Goal: Entertainment & Leisure: Consume media (video, audio)

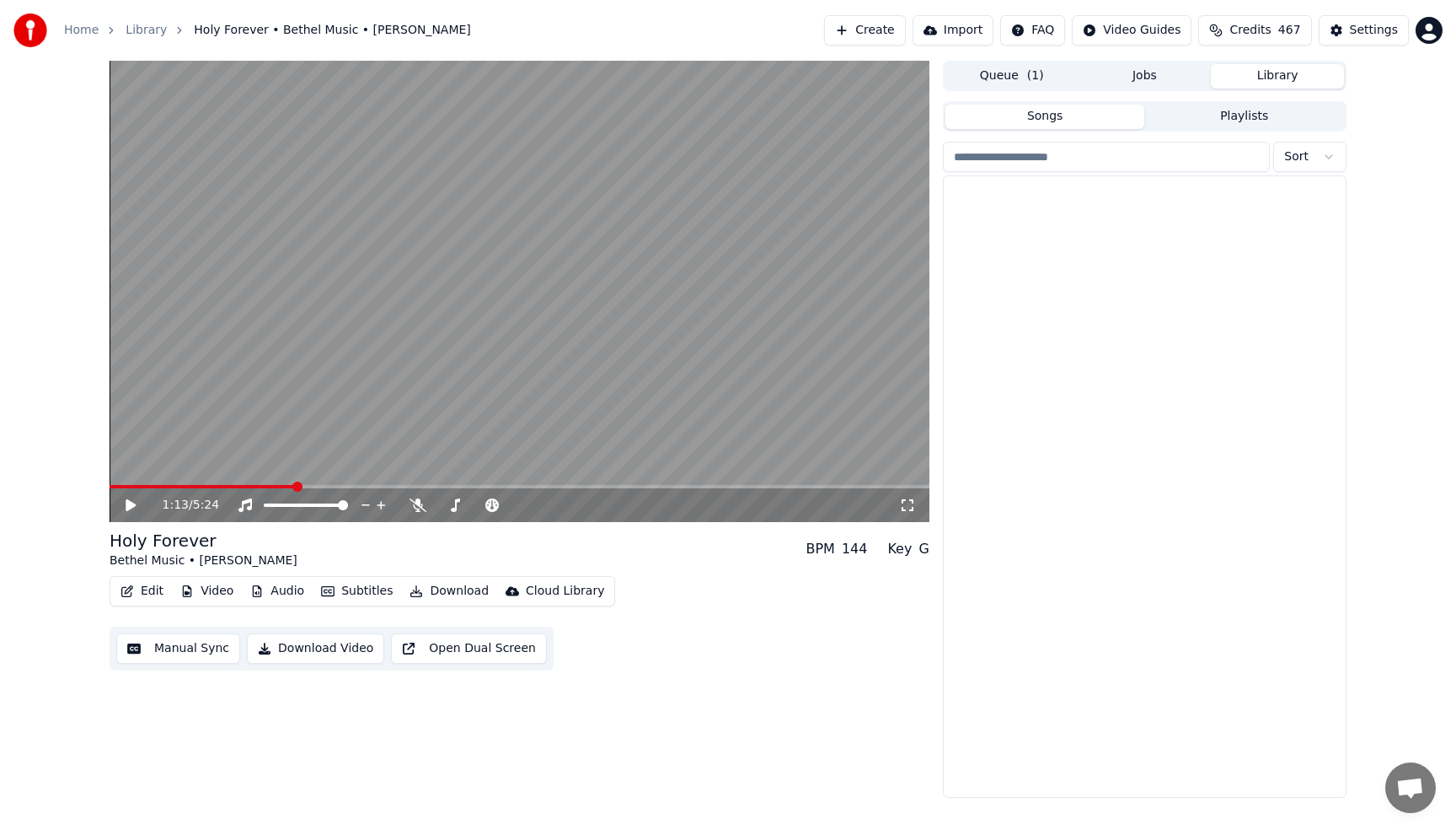
scroll to position [3440, 0]
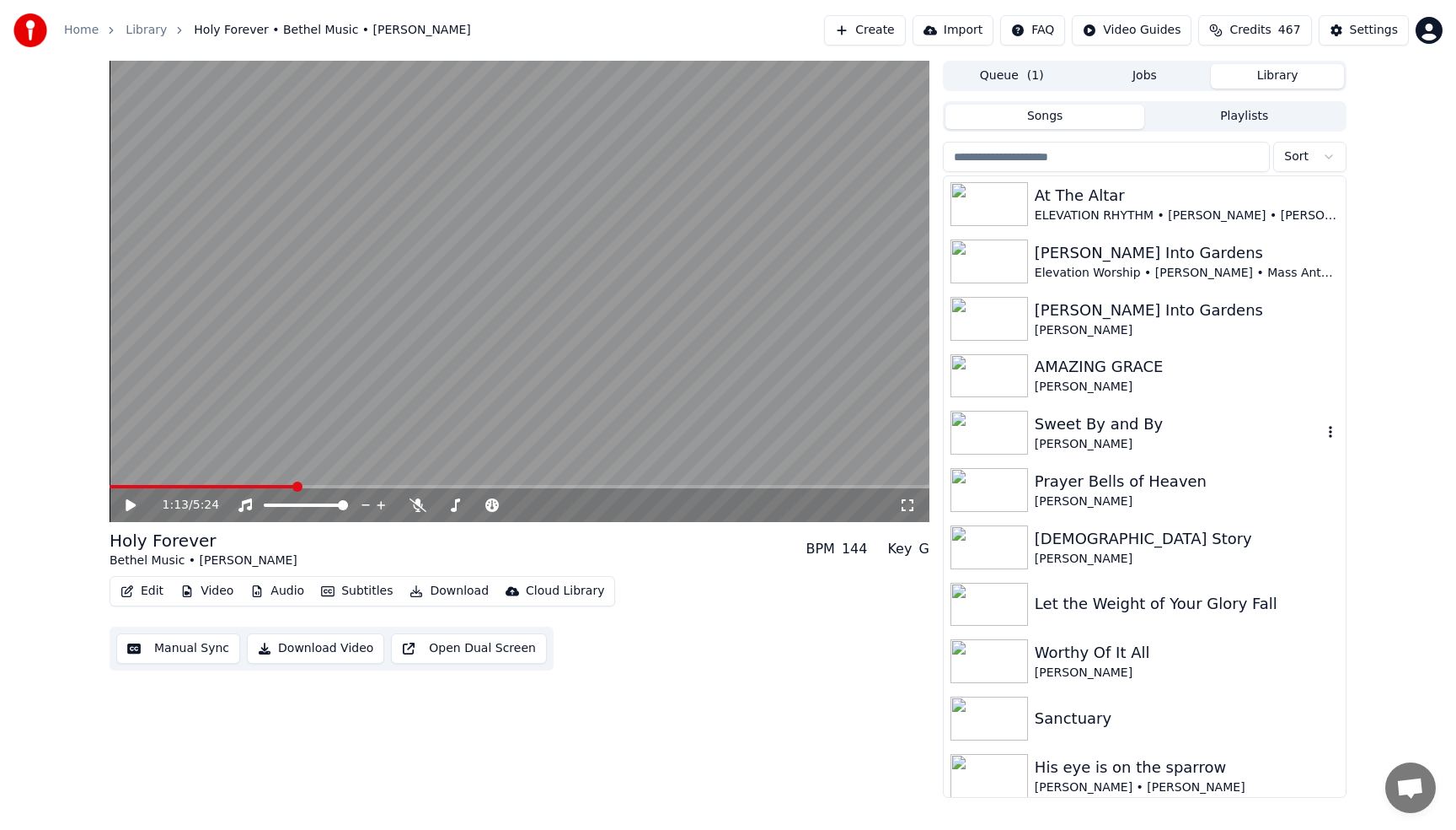
click at [1331, 431] on icon "button" at bounding box center [1331, 431] width 4 height 12
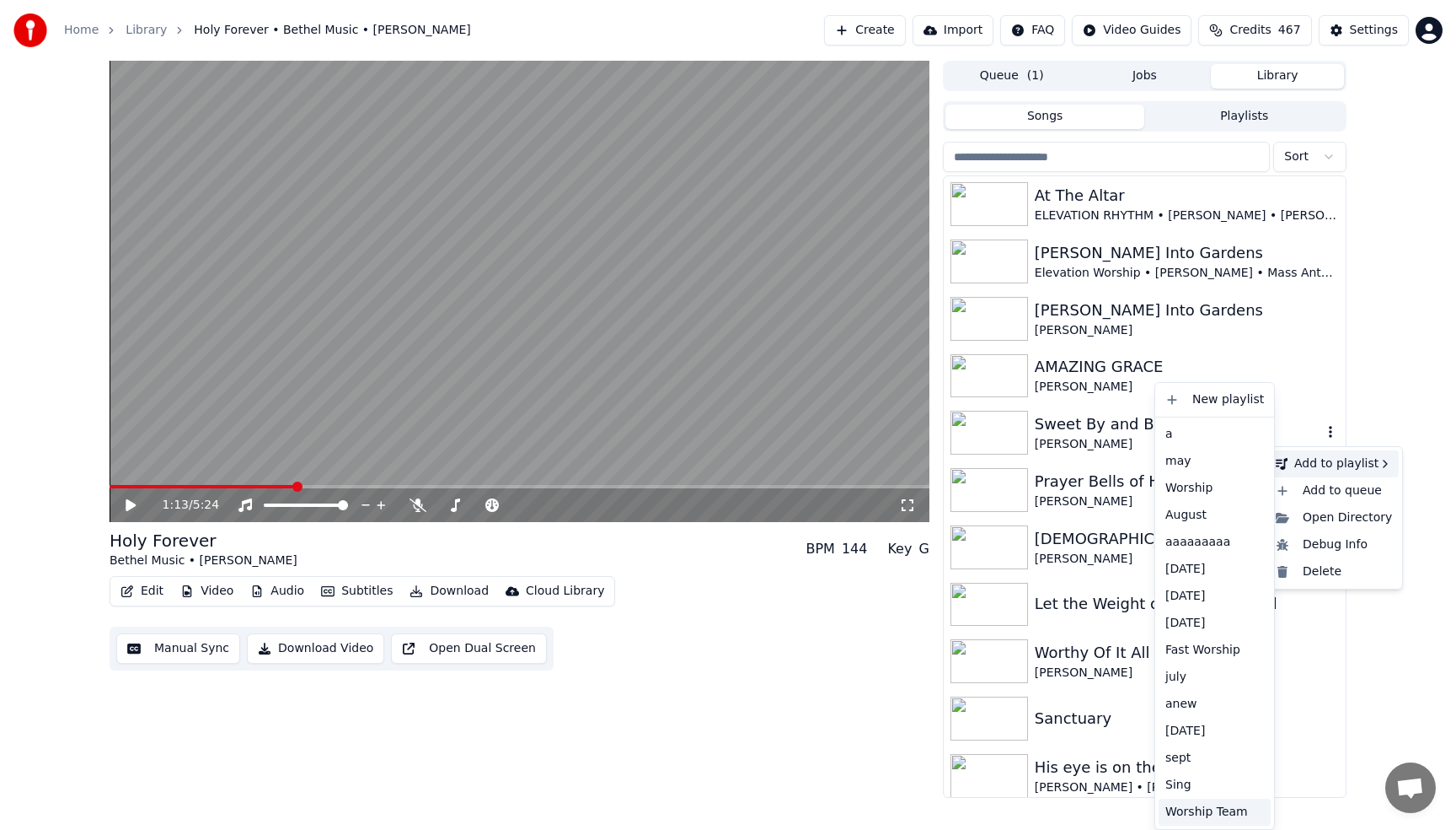
click at [1202, 811] on div "Worship Team" at bounding box center [1215, 811] width 112 height 27
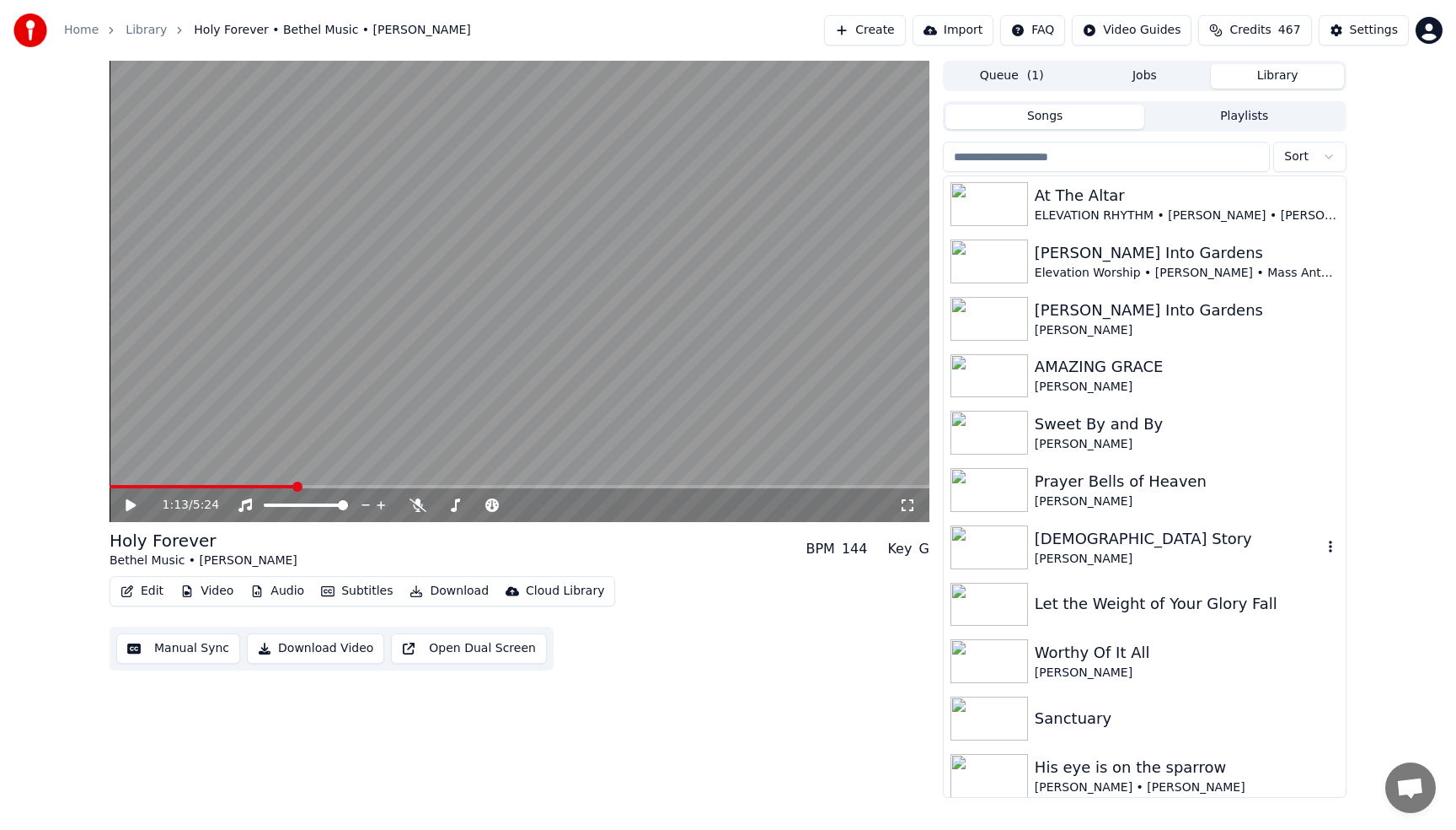
click at [1151, 553] on div "[PERSON_NAME]" at bounding box center [1178, 559] width 287 height 16
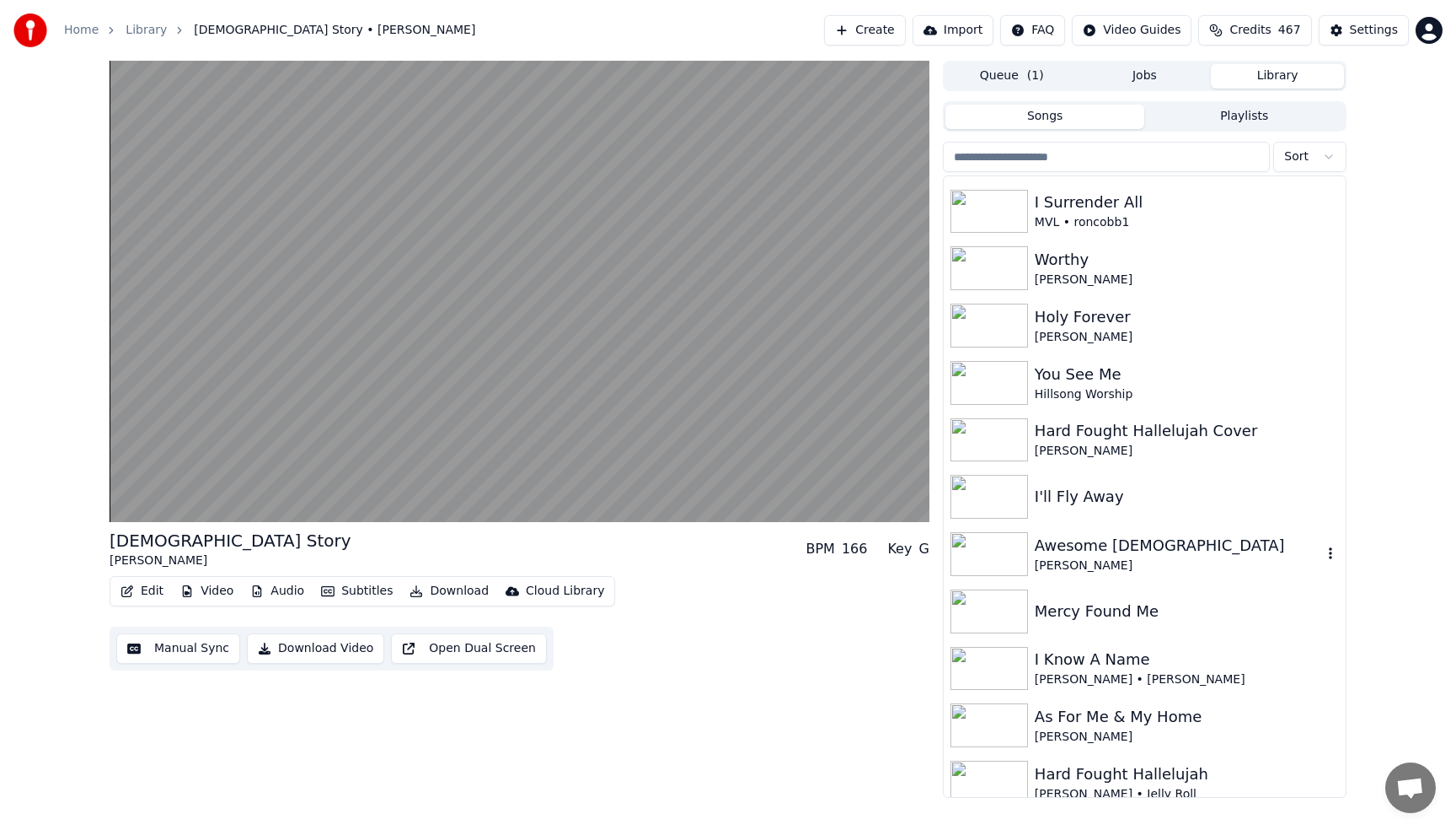
scroll to position [4249, 0]
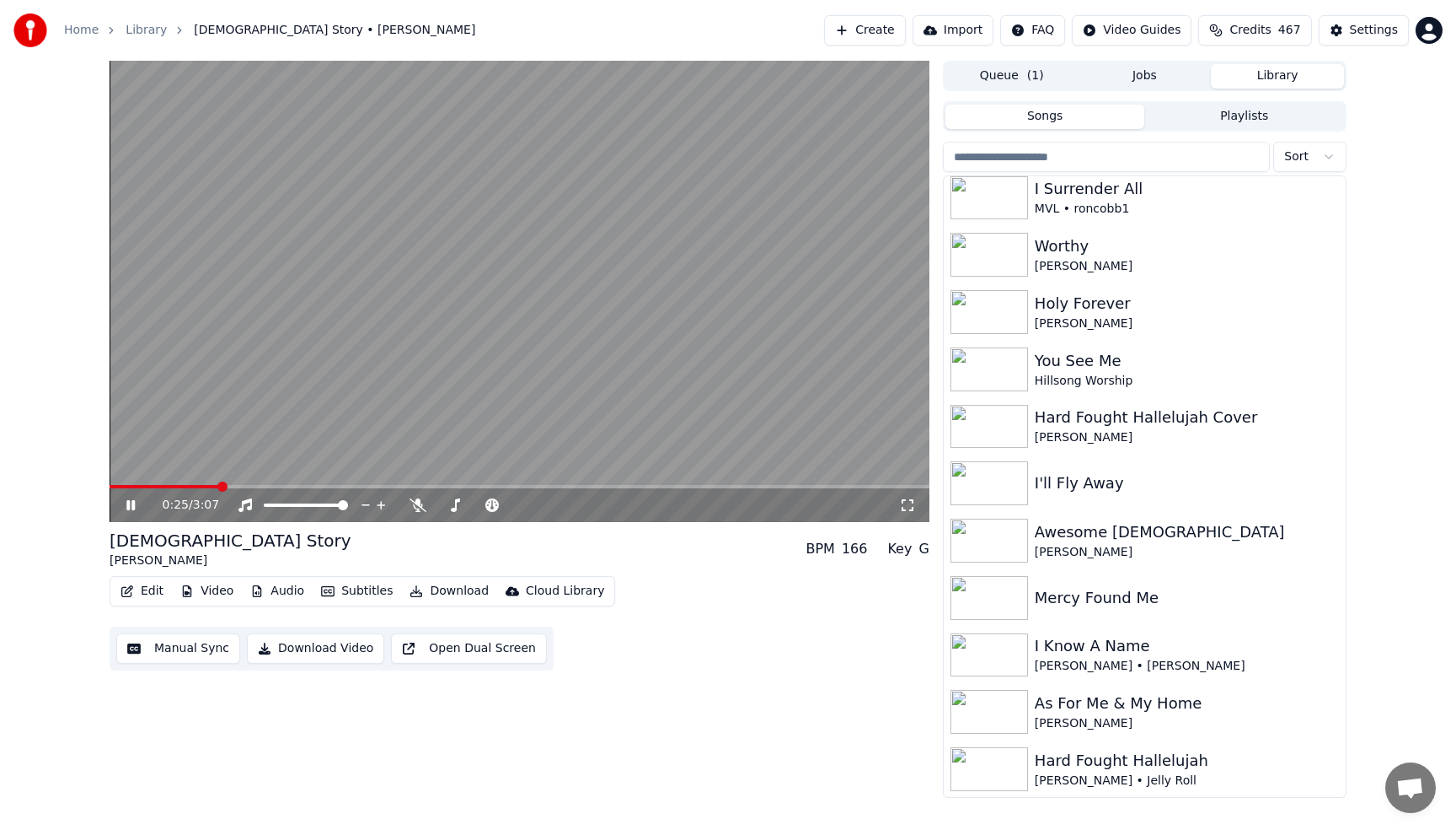
click at [737, 197] on video at bounding box center [519, 291] width 819 height 461
click at [1333, 656] on icon "button" at bounding box center [1331, 653] width 16 height 14
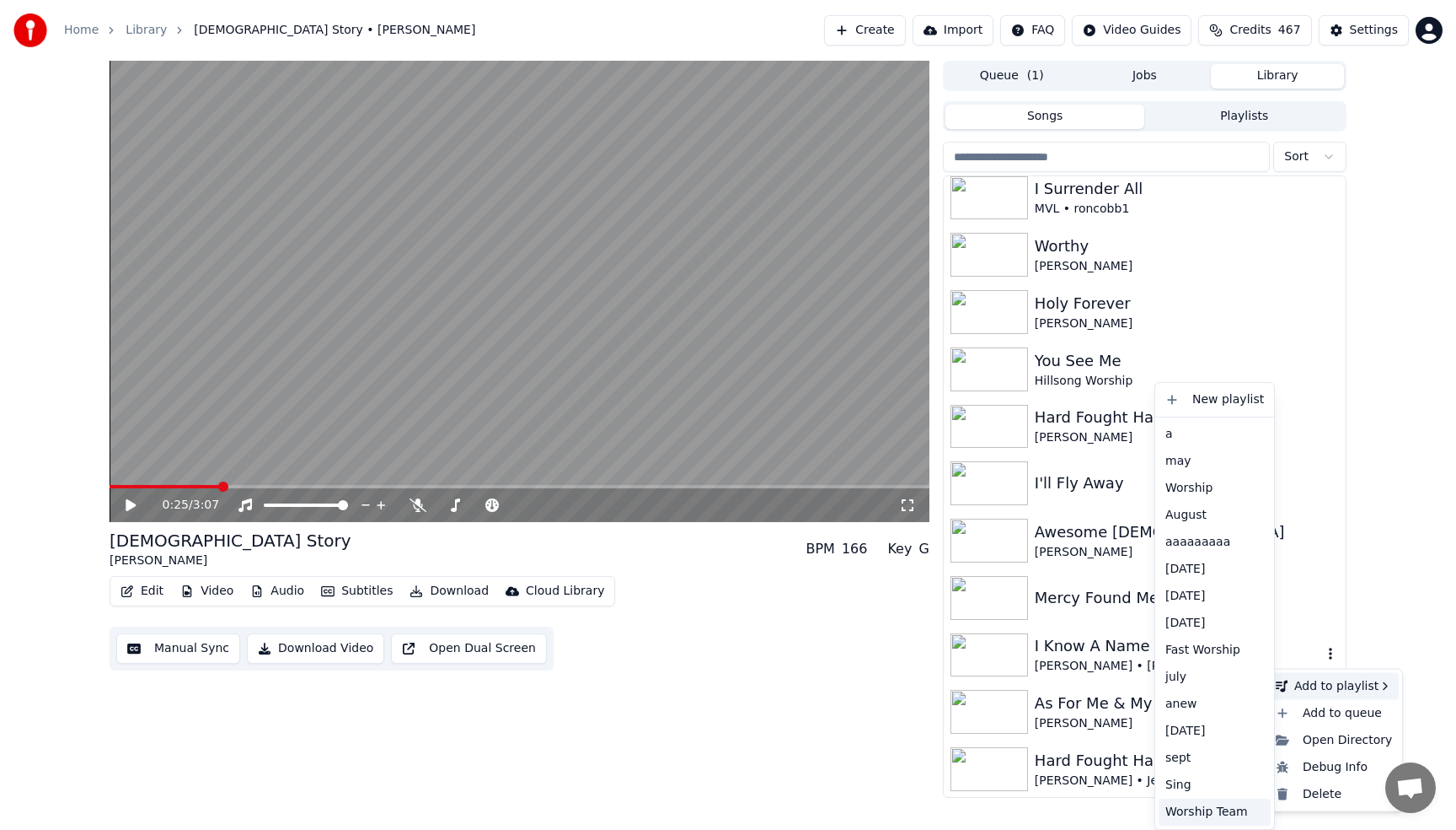
click at [1208, 814] on div "Worship Team" at bounding box center [1215, 811] width 112 height 27
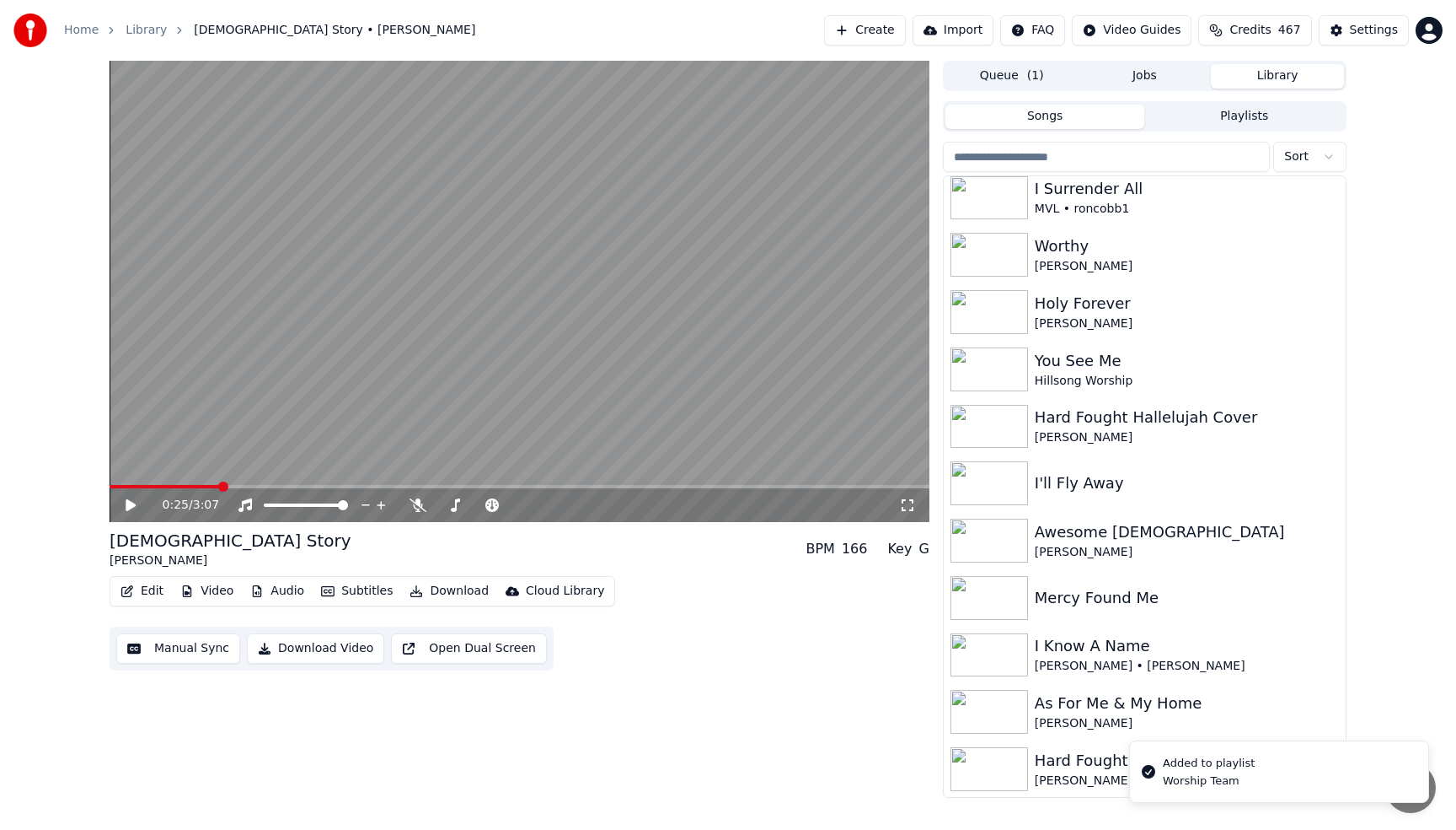
click at [1362, 693] on div "0:25 / 3:07 God Story [PERSON_NAME] BPM 166 Key G Edit Video Audio Subtitles Do…" at bounding box center [728, 428] width 1456 height 737
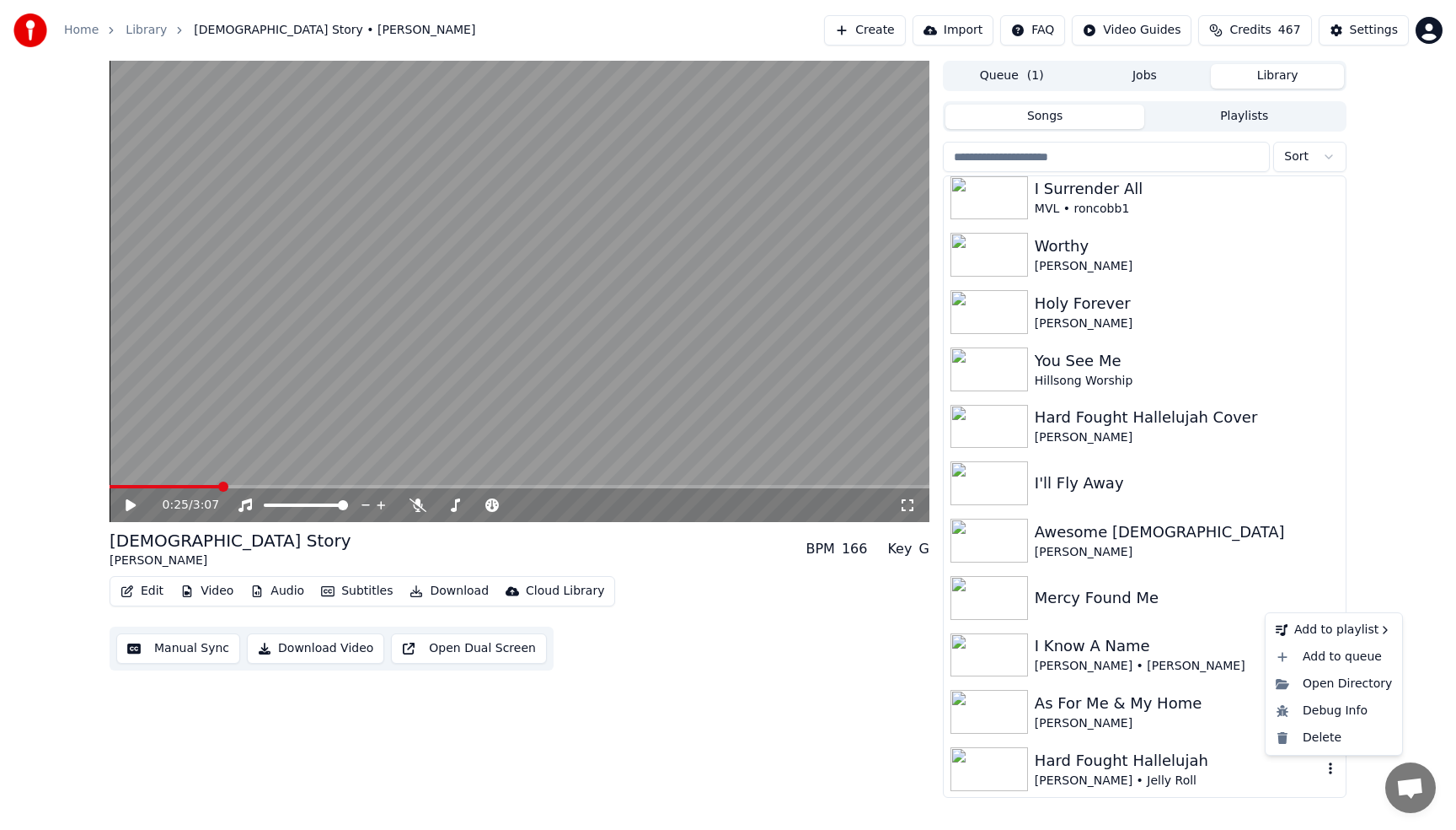
click at [1332, 766] on icon "button" at bounding box center [1331, 768] width 16 height 14
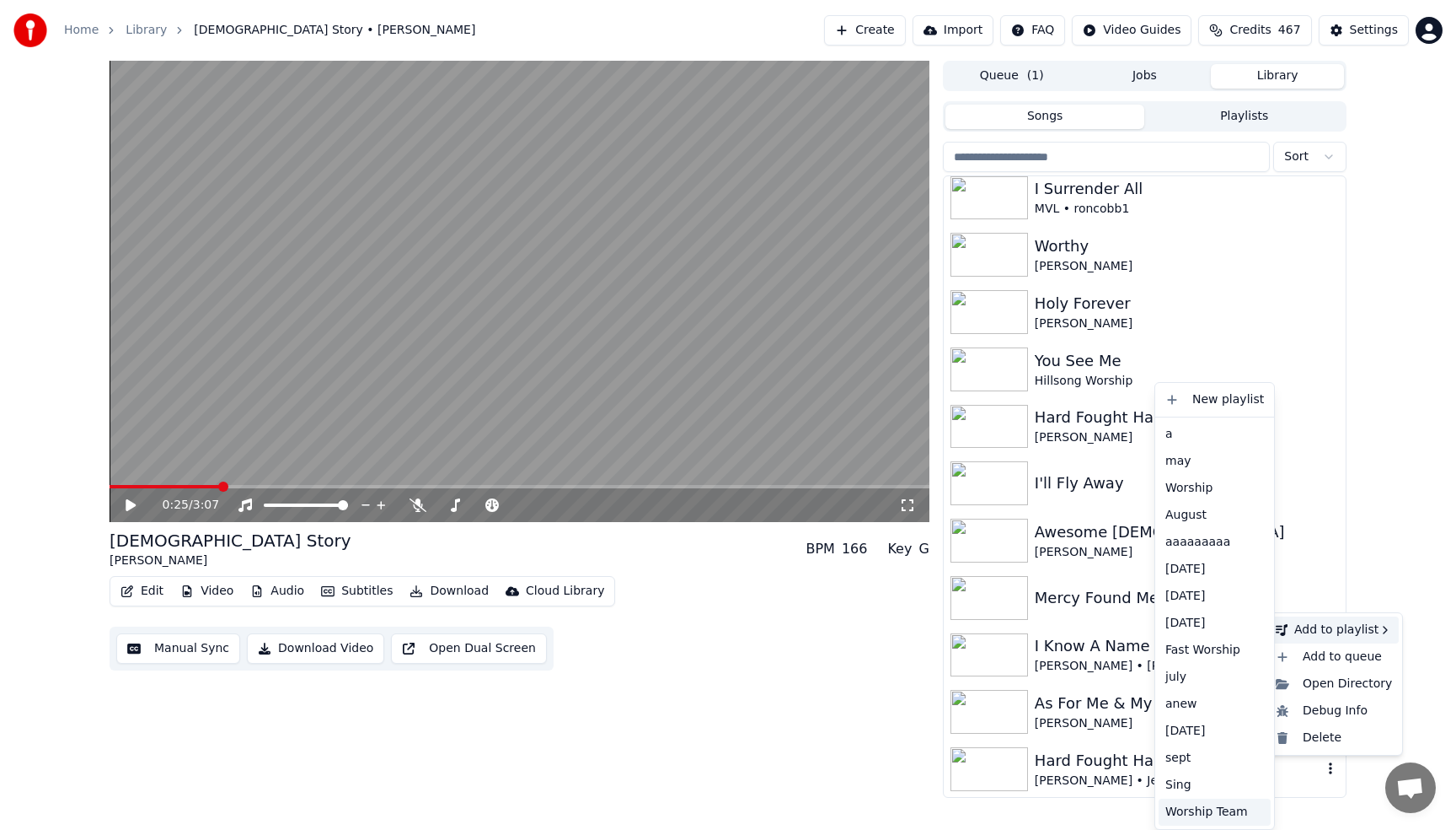
click at [1215, 812] on div "Worship Team" at bounding box center [1215, 811] width 112 height 27
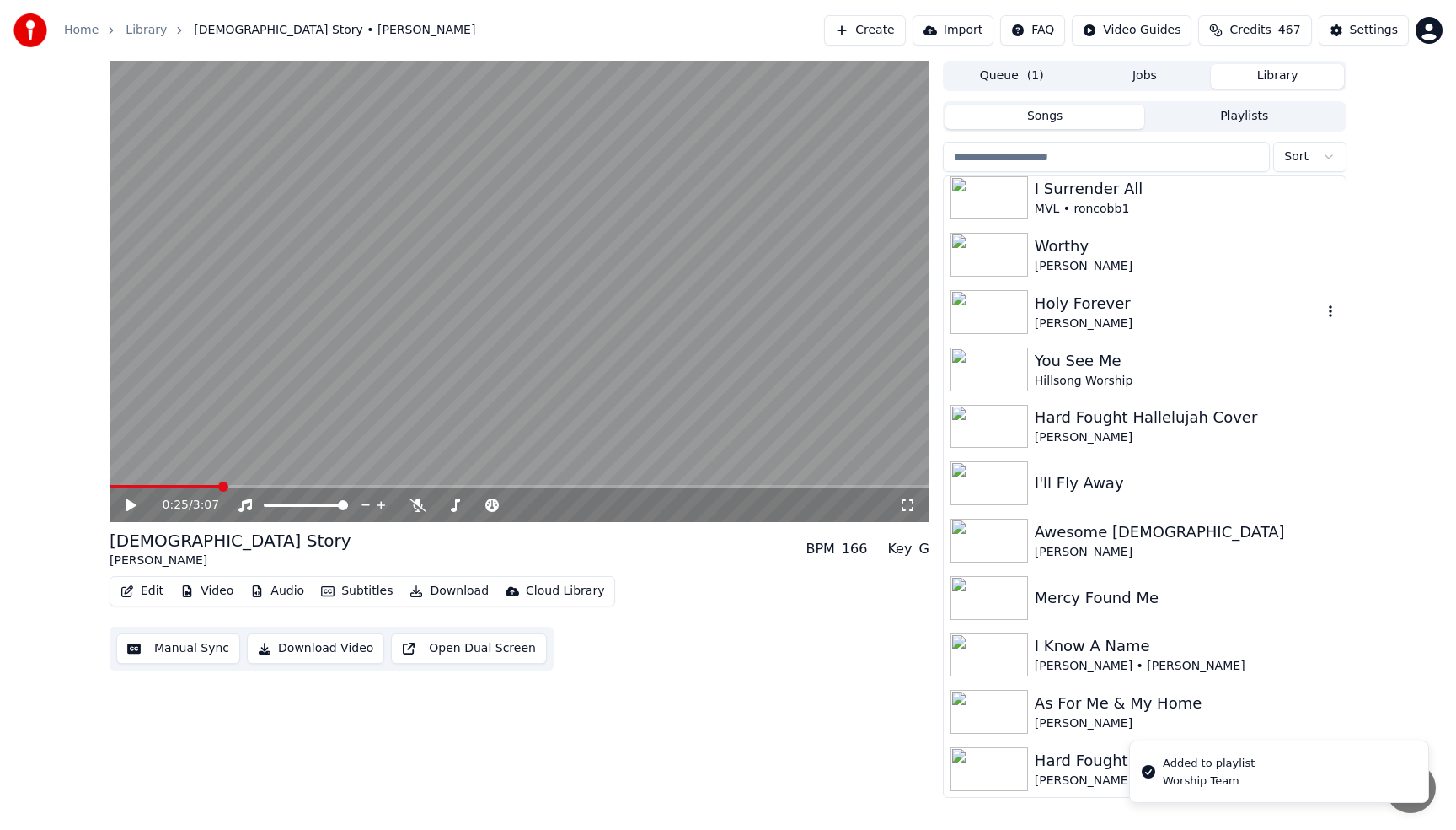
click at [1113, 316] on div "[PERSON_NAME]" at bounding box center [1178, 324] width 287 height 16
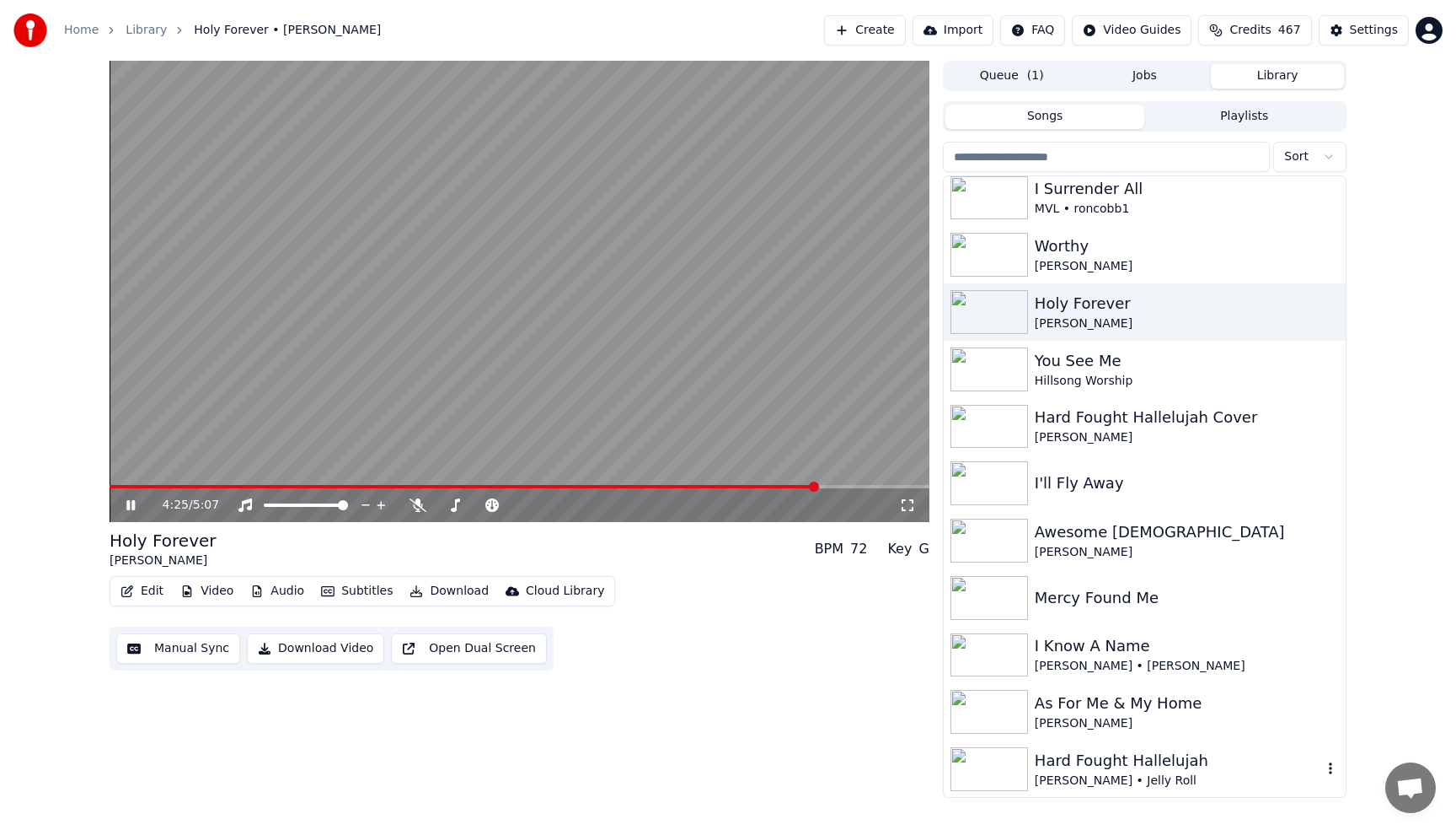
click at [678, 241] on video at bounding box center [519, 291] width 819 height 461
click at [1042, 318] on div "[PERSON_NAME]" at bounding box center [1178, 324] width 287 height 16
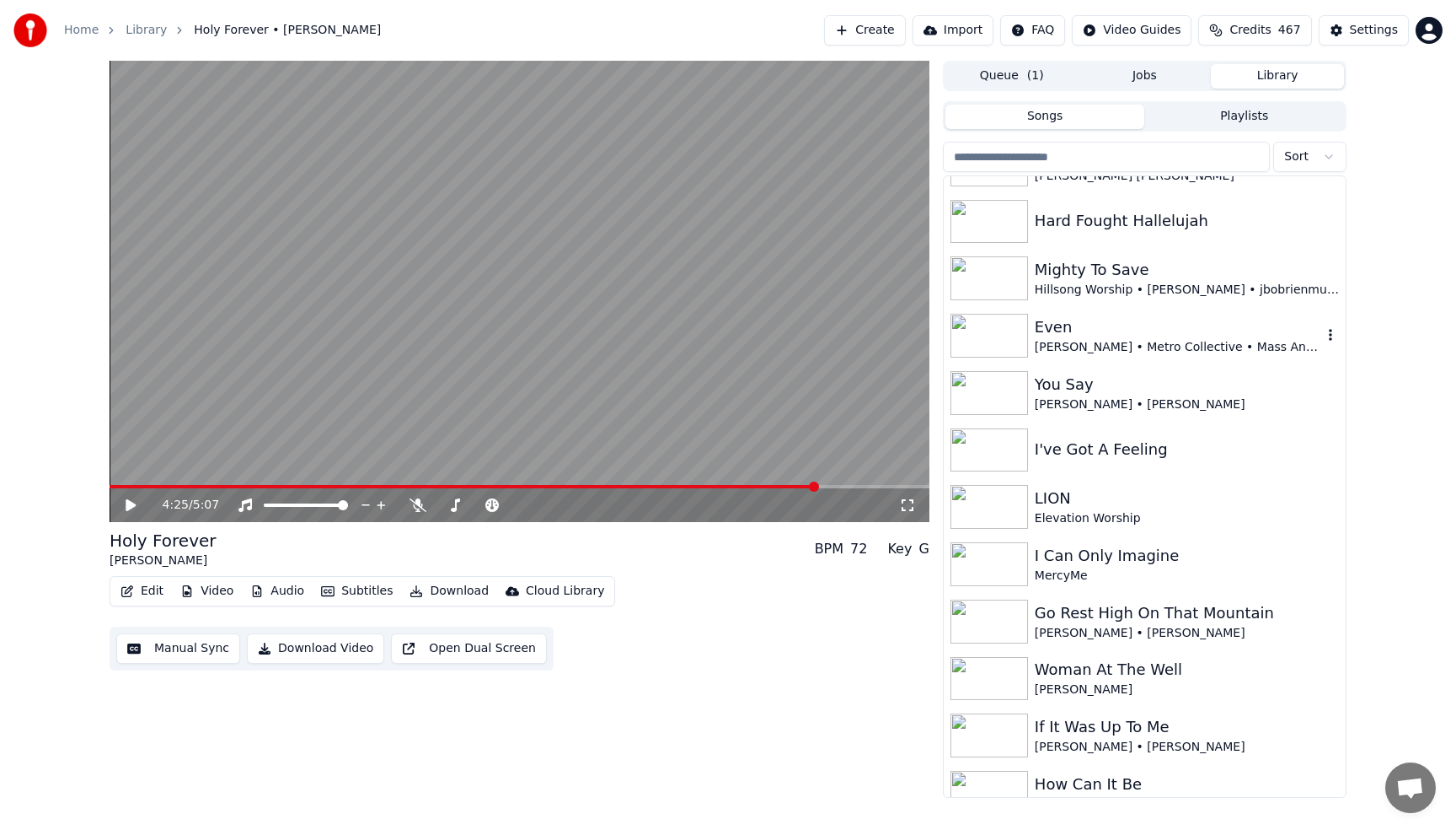
scroll to position [5463, 0]
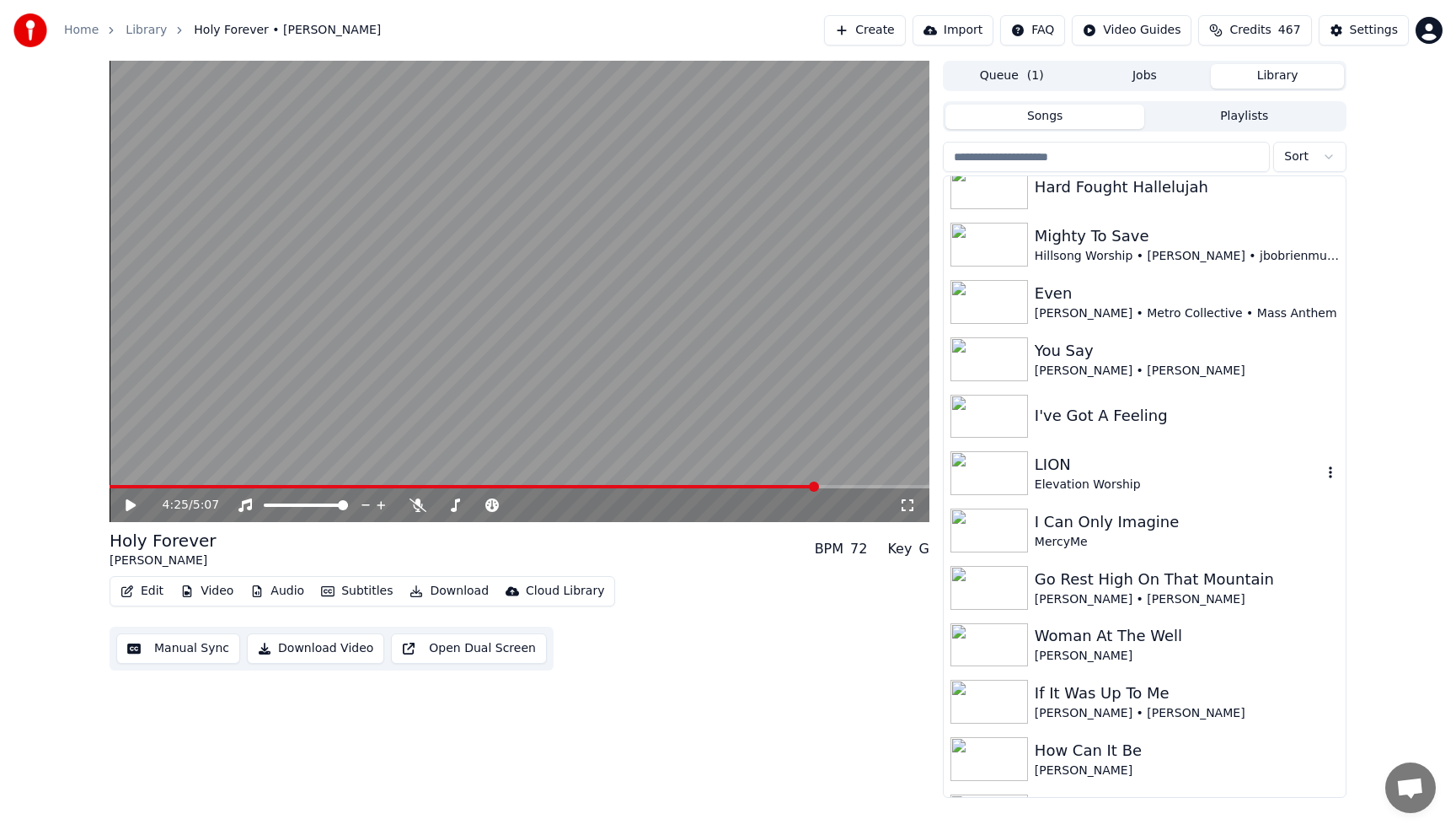
click at [1034, 455] on div "LION" at bounding box center [1178, 465] width 287 height 24
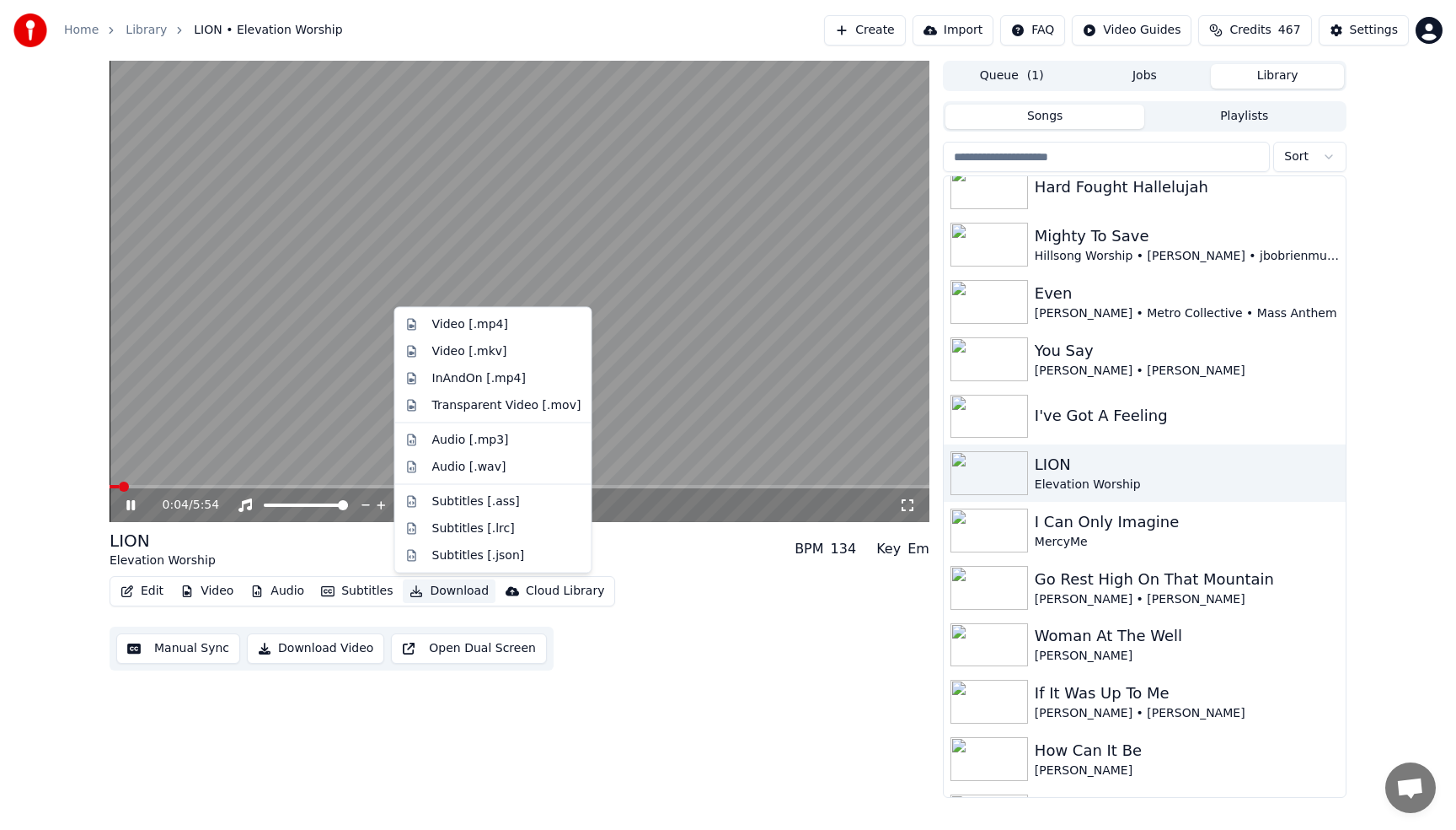
click at [465, 590] on button "Download" at bounding box center [448, 591] width 92 height 24
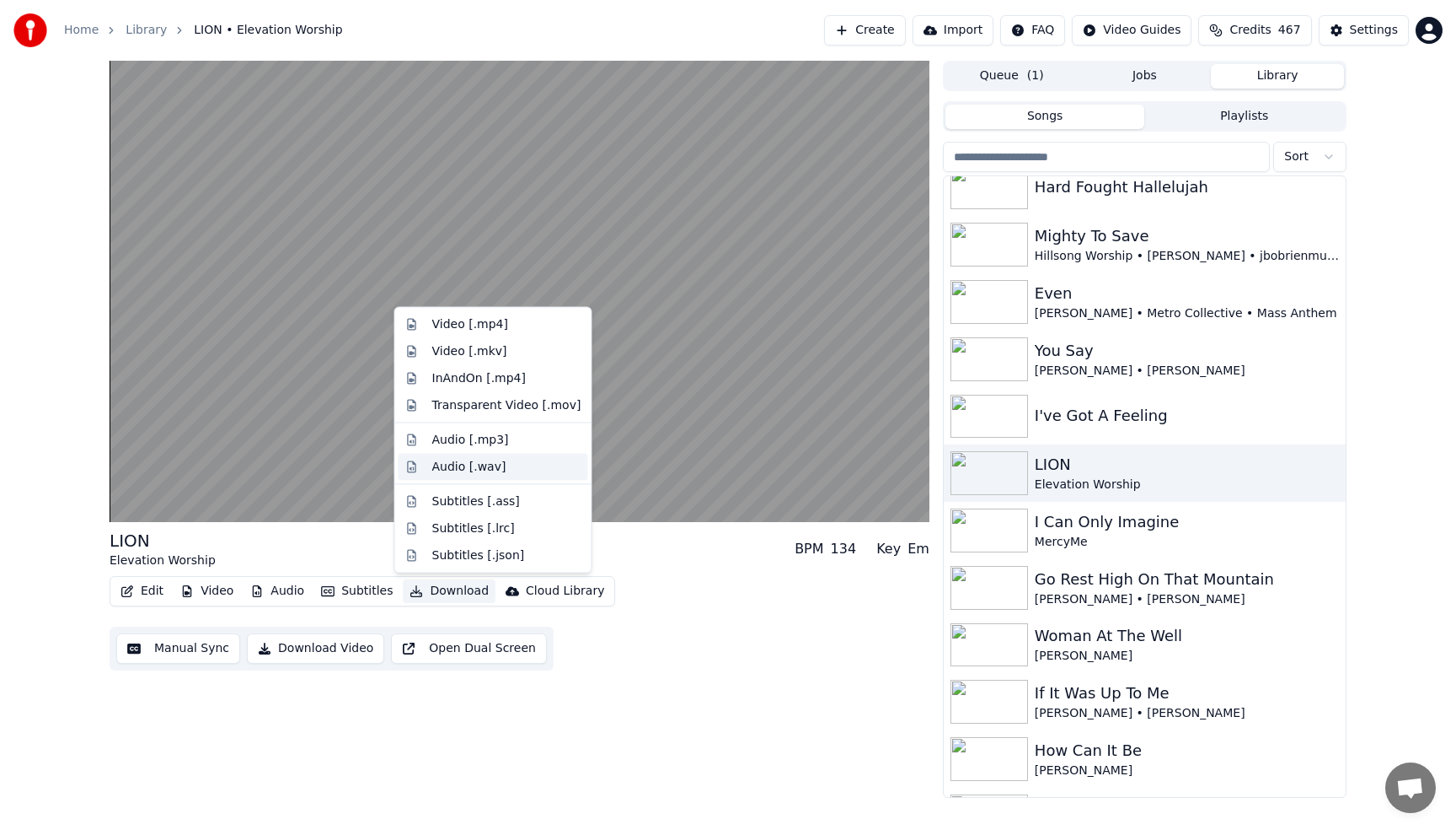
click at [470, 473] on div "Audio [.wav]" at bounding box center [469, 466] width 74 height 16
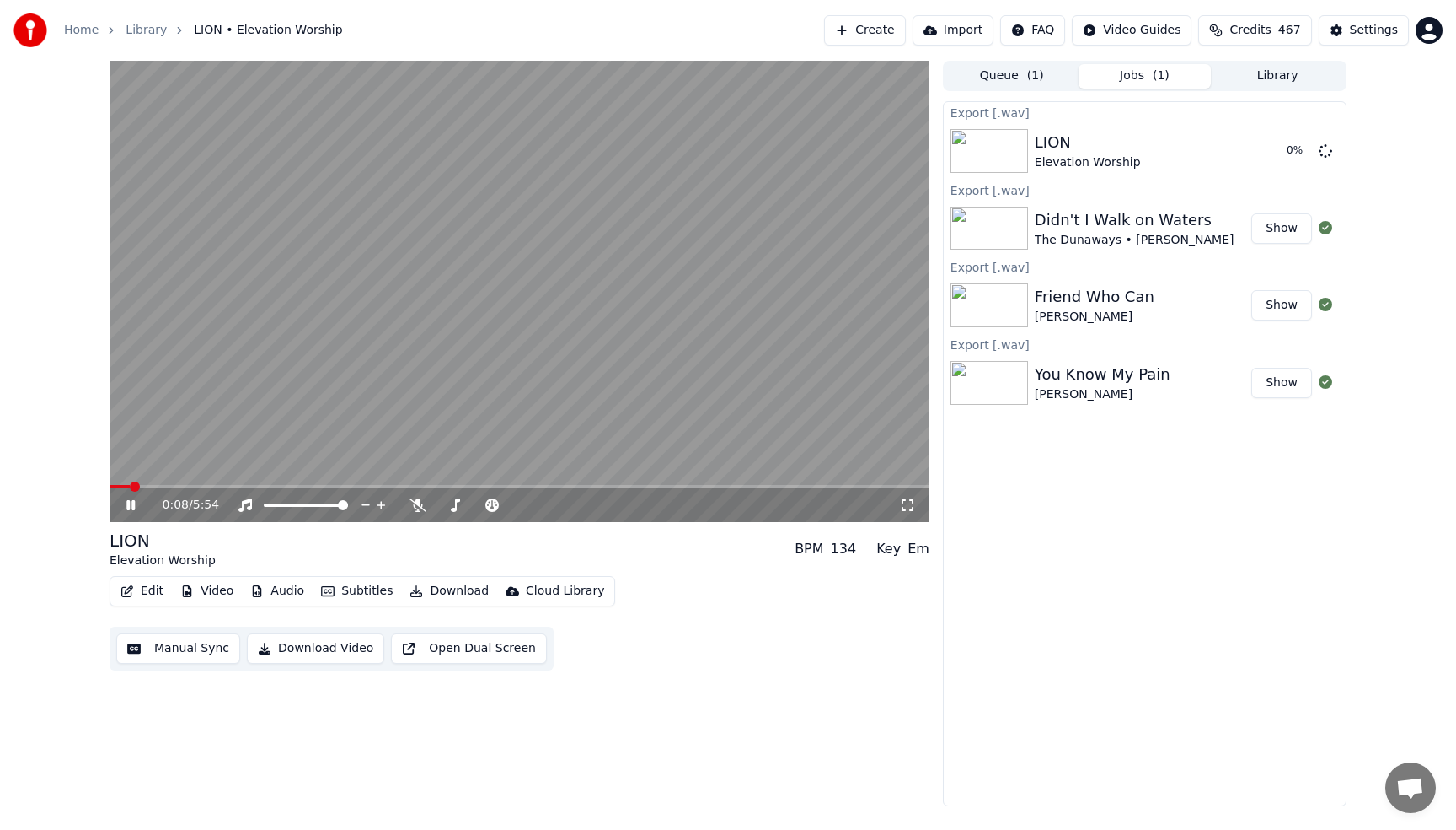
click at [1282, 70] on button "Library" at bounding box center [1278, 76] width 134 height 25
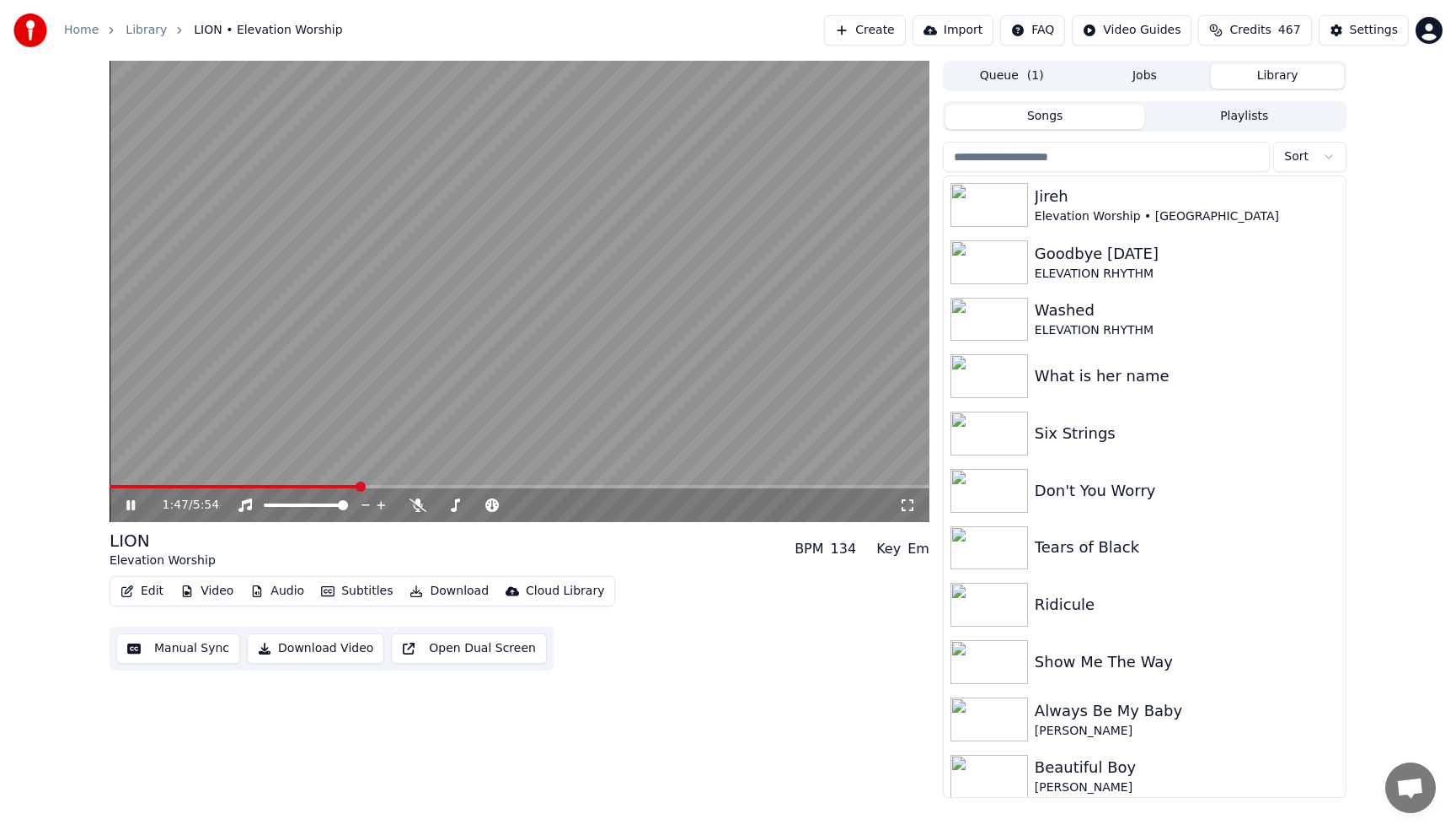
click at [568, 456] on video at bounding box center [519, 291] width 819 height 461
click at [419, 274] on video at bounding box center [519, 291] width 819 height 461
click at [394, 232] on video at bounding box center [519, 291] width 819 height 461
click at [1087, 717] on div "Always Be My Baby" at bounding box center [1178, 711] width 287 height 24
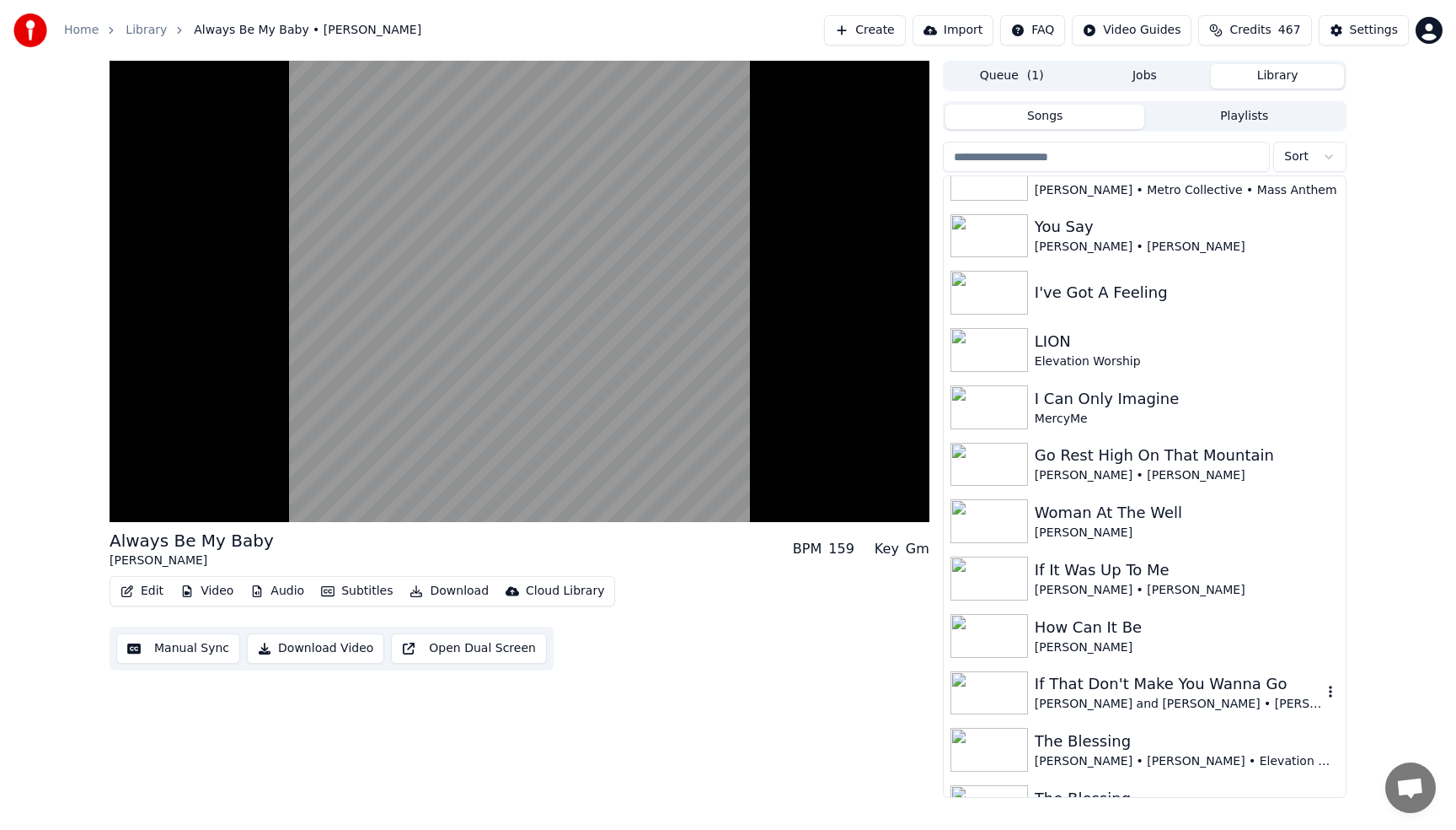
scroll to position [5599, 0]
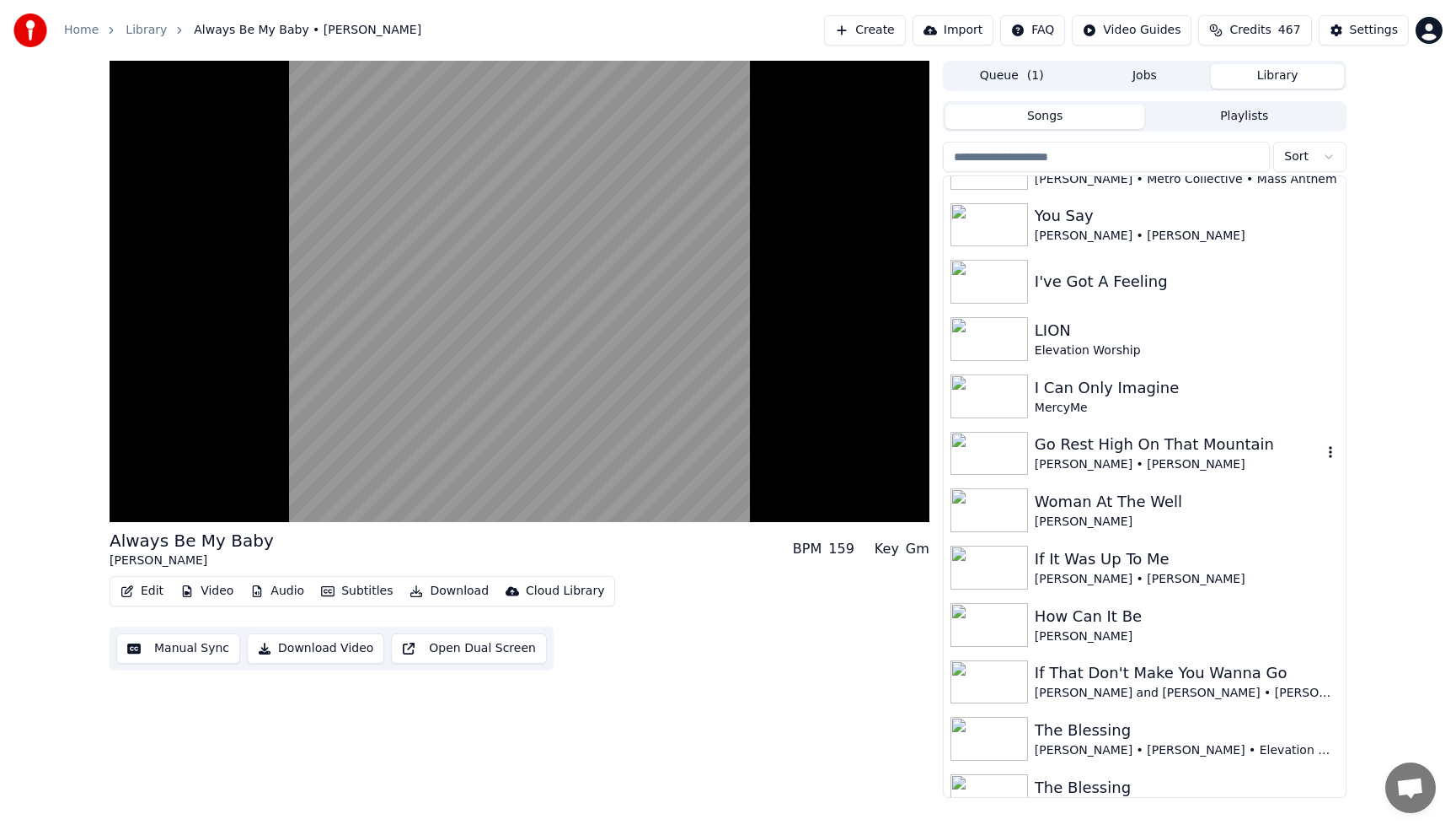
click at [1097, 458] on div "[PERSON_NAME] • [PERSON_NAME]" at bounding box center [1178, 464] width 287 height 16
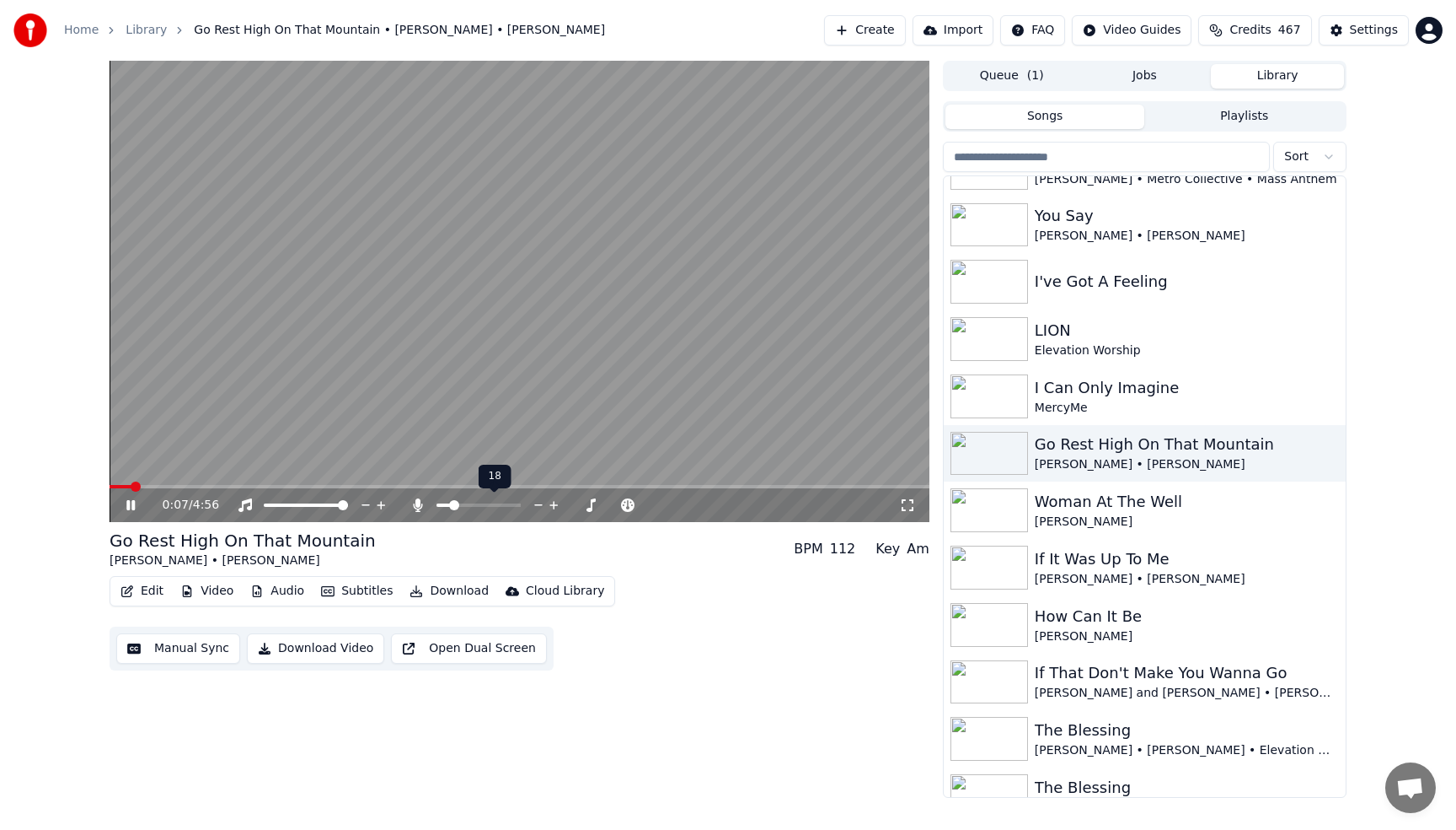
click at [451, 506] on span at bounding box center [478, 505] width 84 height 4
click at [421, 504] on icon at bounding box center [418, 505] width 16 height 14
click at [571, 503] on icon at bounding box center [576, 505] width 16 height 16
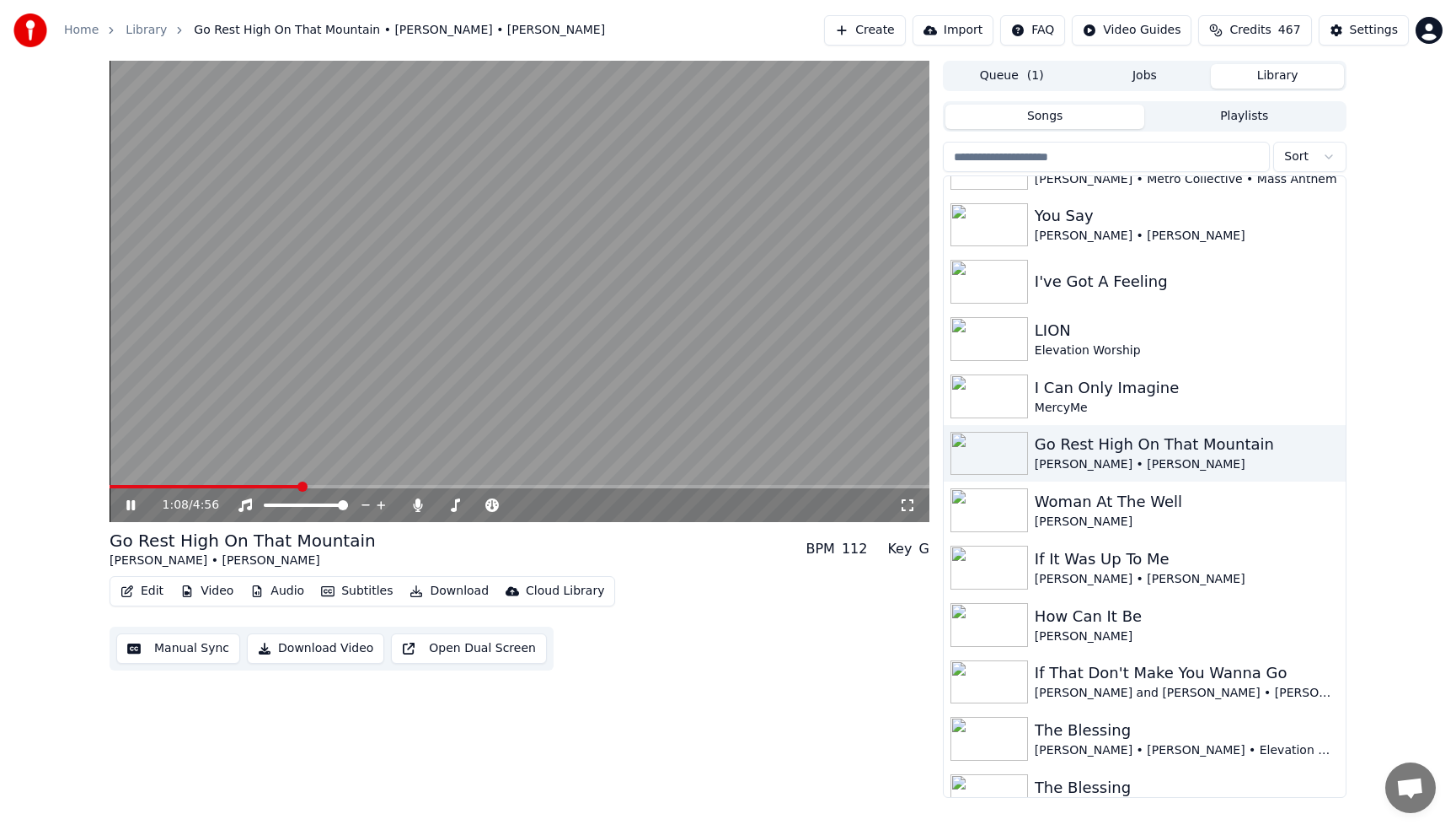
click at [1040, 159] on input "search" at bounding box center [1106, 156] width 327 height 30
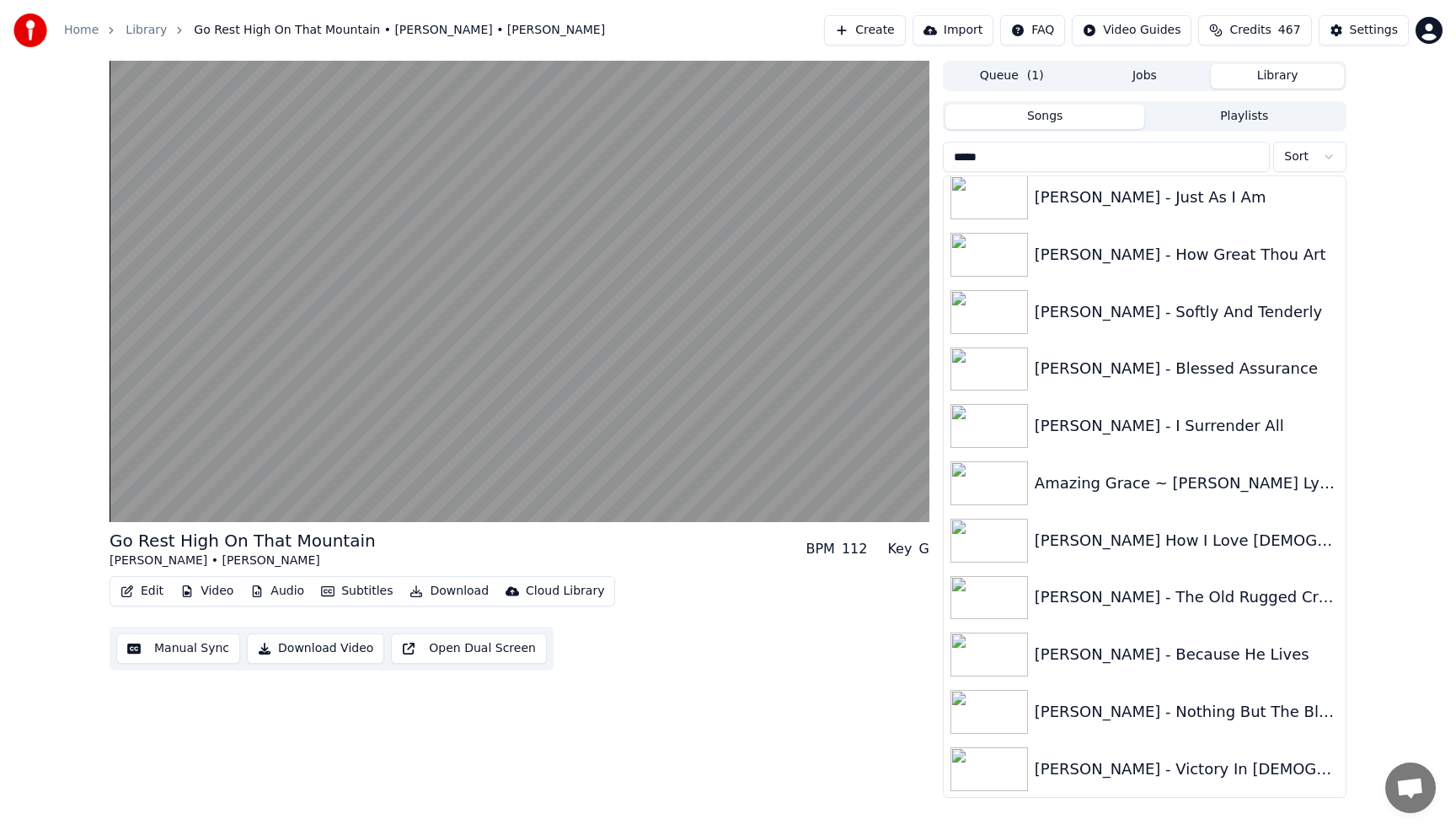
scroll to position [752, 0]
type input "******"
click at [1176, 248] on div "[PERSON_NAME] - How Great Thou Art" at bounding box center [1178, 254] width 287 height 24
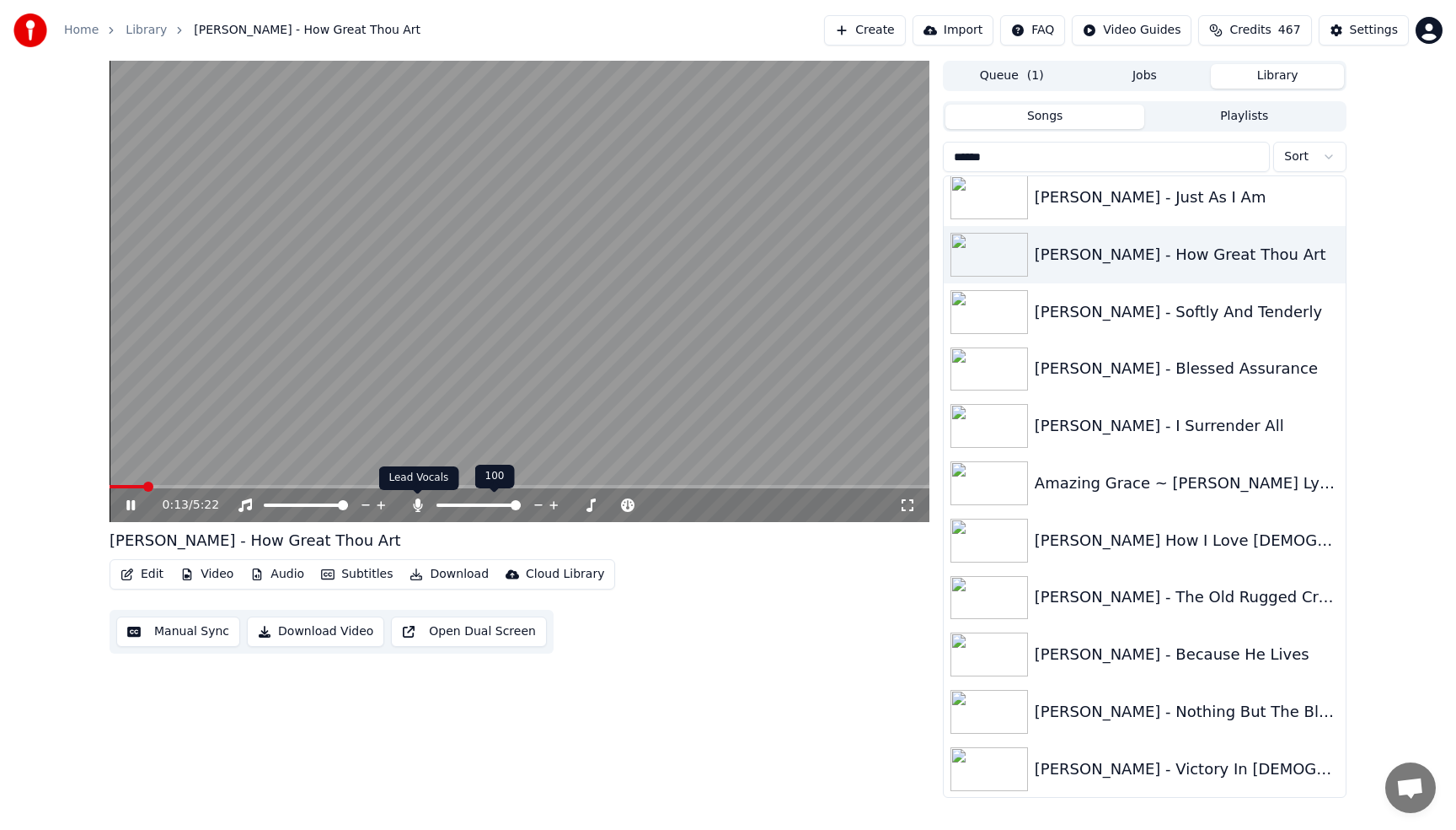
click at [417, 507] on icon at bounding box center [417, 505] width 9 height 14
click at [112, 487] on span at bounding box center [111, 487] width 3 height 4
click at [428, 221] on video at bounding box center [519, 291] width 819 height 461
click at [110, 481] on span at bounding box center [114, 486] width 10 height 10
click at [133, 509] on icon at bounding box center [143, 505] width 39 height 14
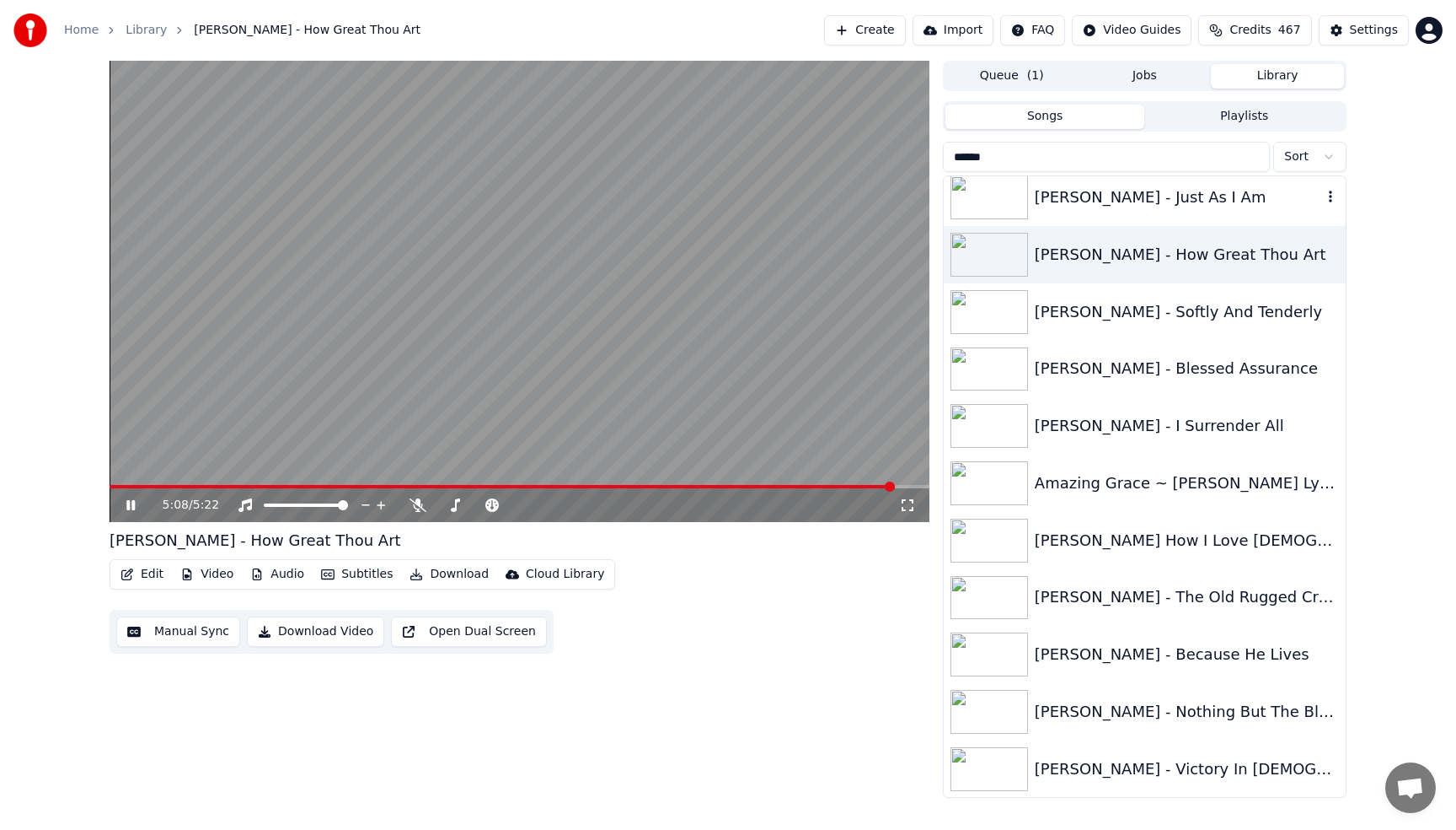
click at [1071, 207] on div "[PERSON_NAME] - Just As I Am" at bounding box center [1178, 198] width 287 height 24
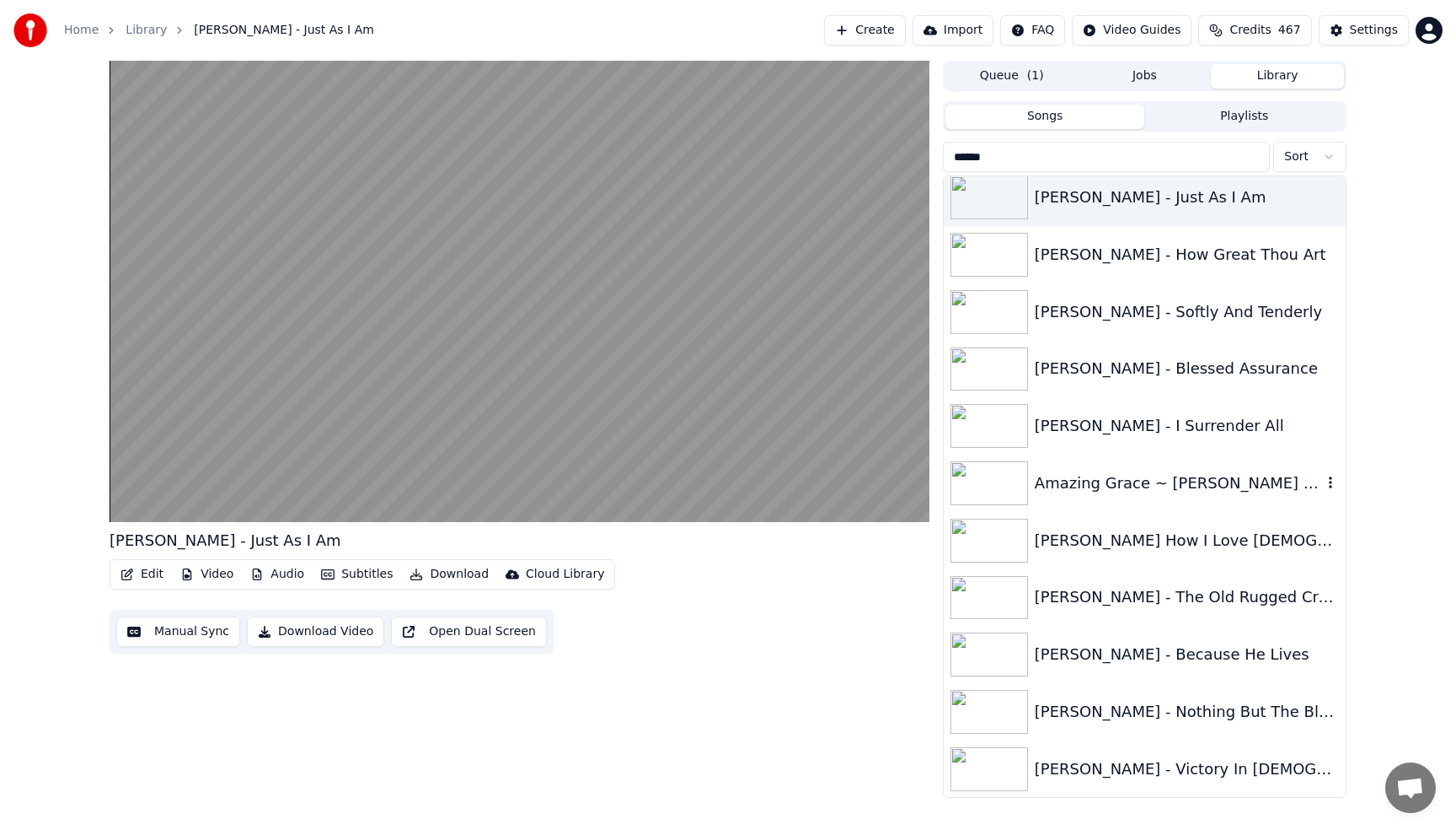
click at [1156, 471] on div "Amazing Grace ~ [PERSON_NAME] Lyrics" at bounding box center [1178, 483] width 287 height 24
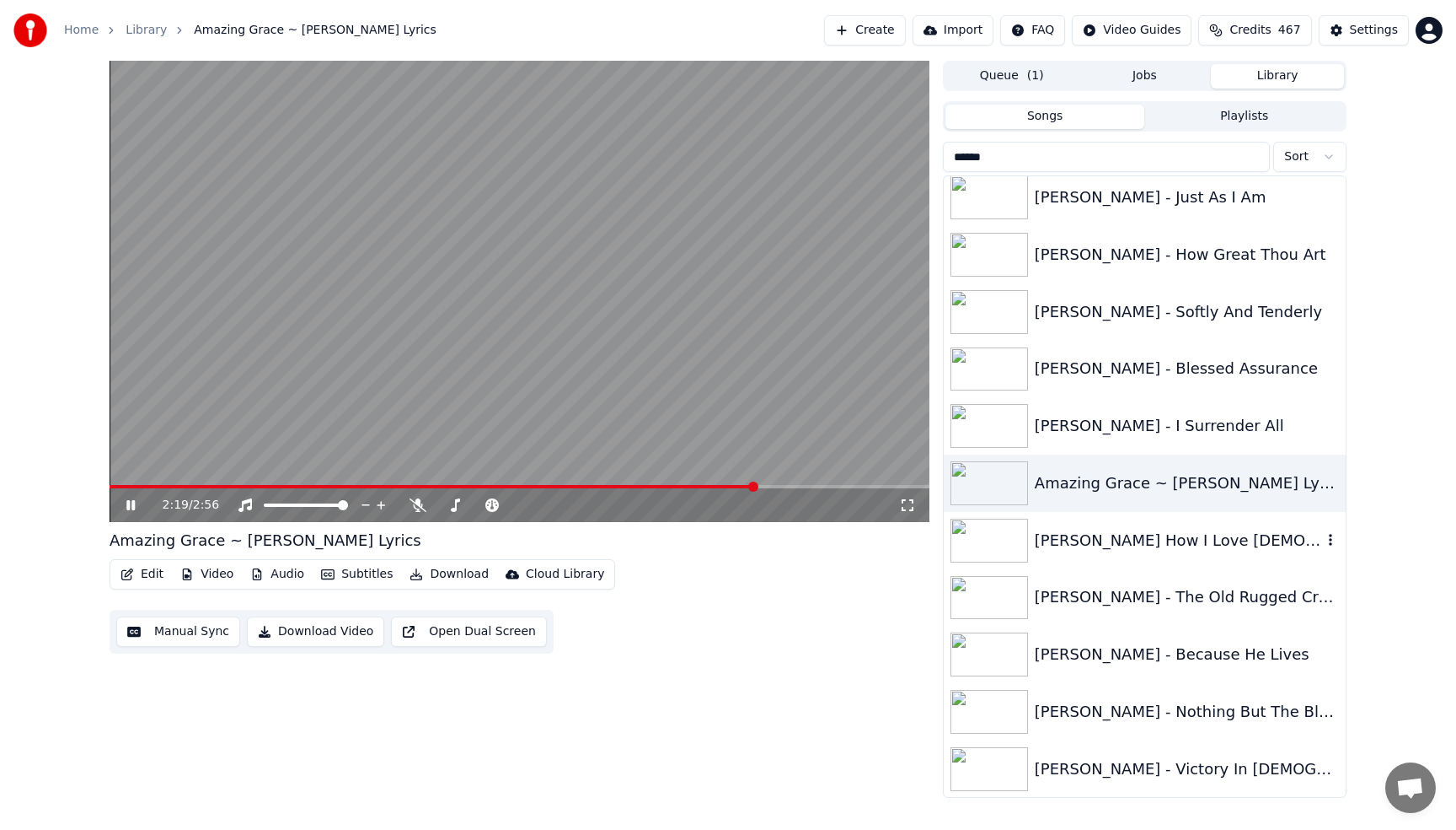
click at [1093, 542] on div "[PERSON_NAME] How I Love [DEMOGRAPHIC_DATA]" at bounding box center [1178, 541] width 287 height 24
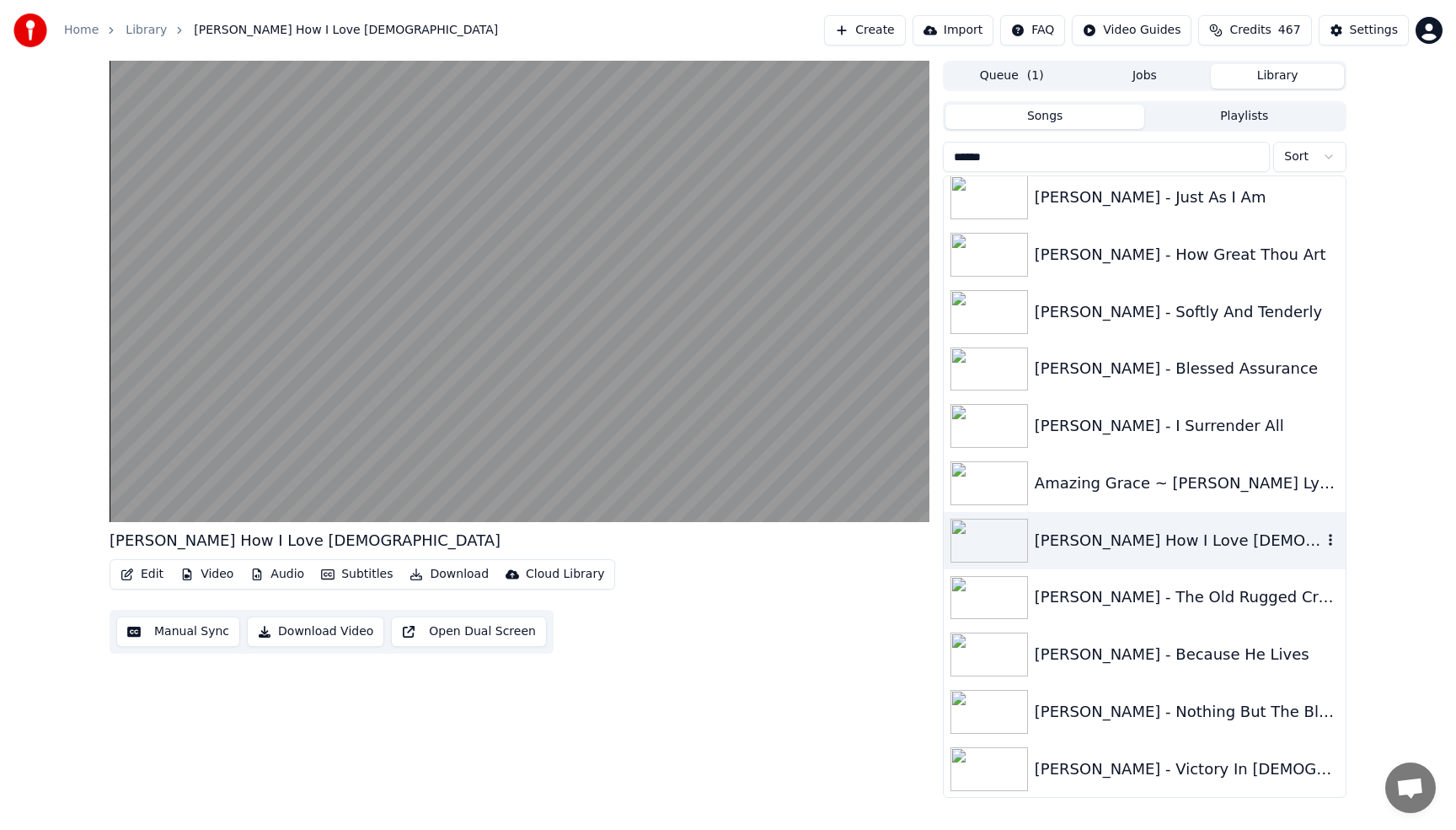
click at [1333, 535] on icon "button" at bounding box center [1331, 539] width 16 height 14
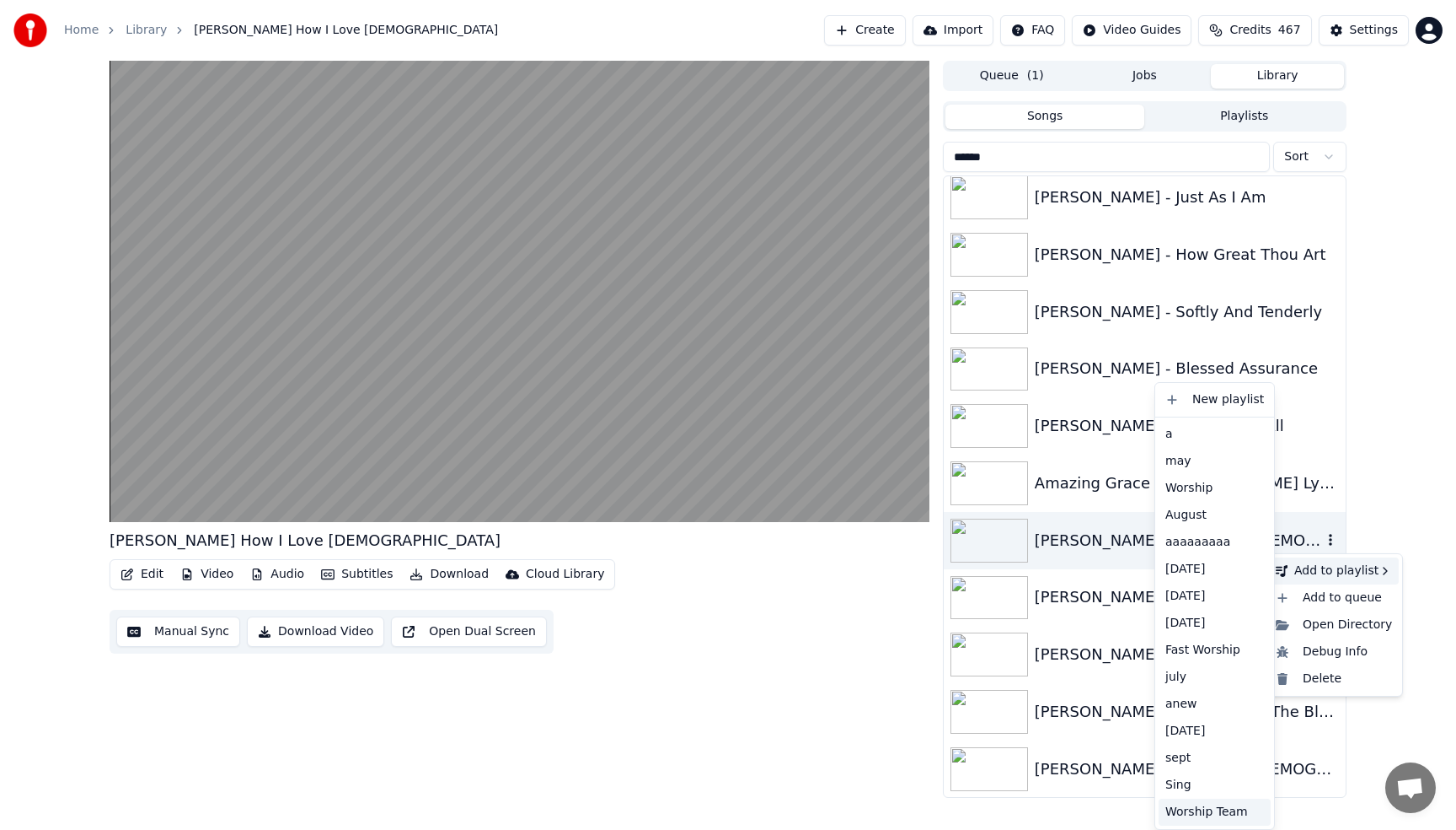
click at [1217, 814] on div "Worship Team" at bounding box center [1215, 811] width 112 height 27
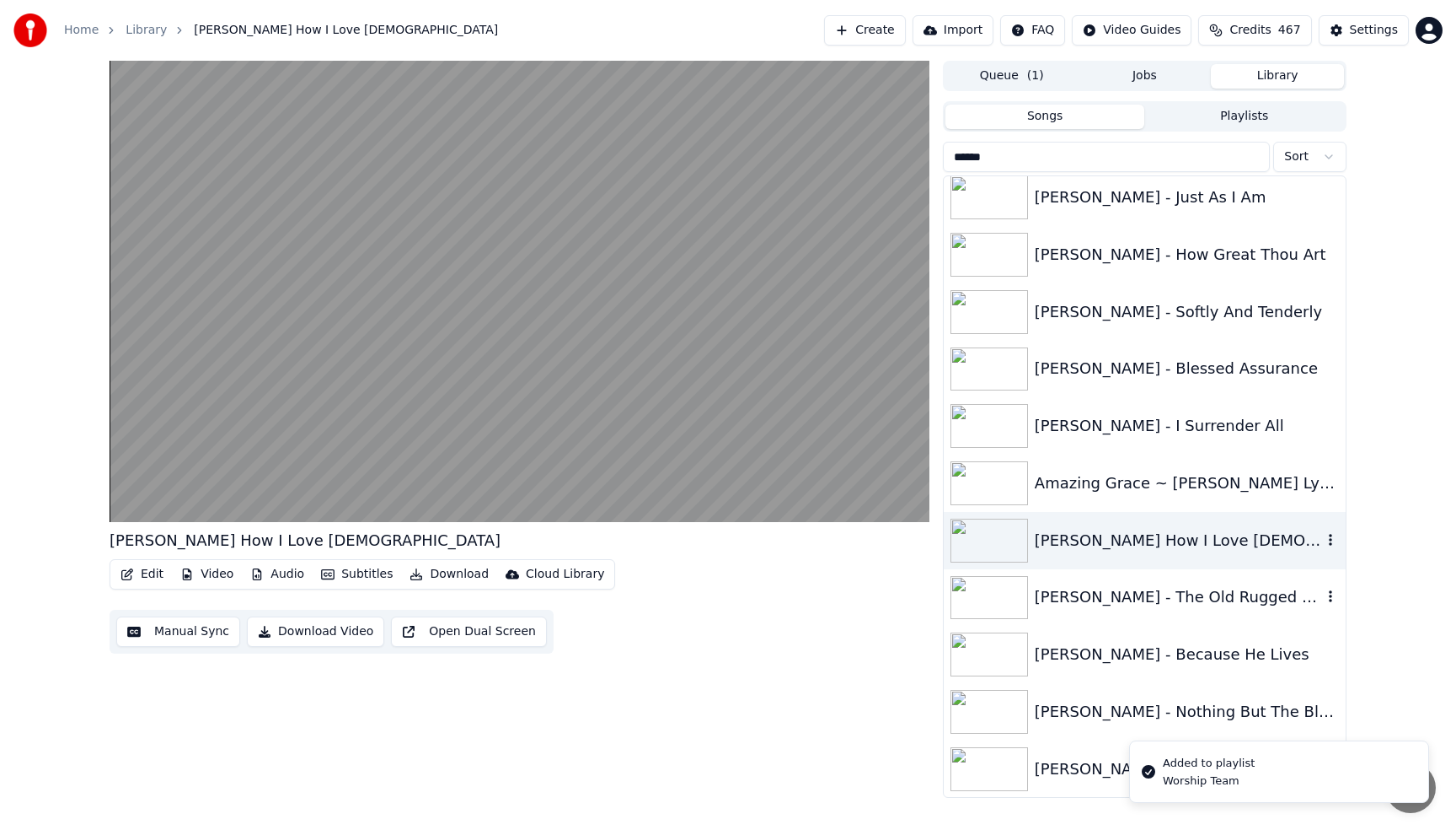
click at [1330, 597] on icon "button" at bounding box center [1331, 597] width 4 height 12
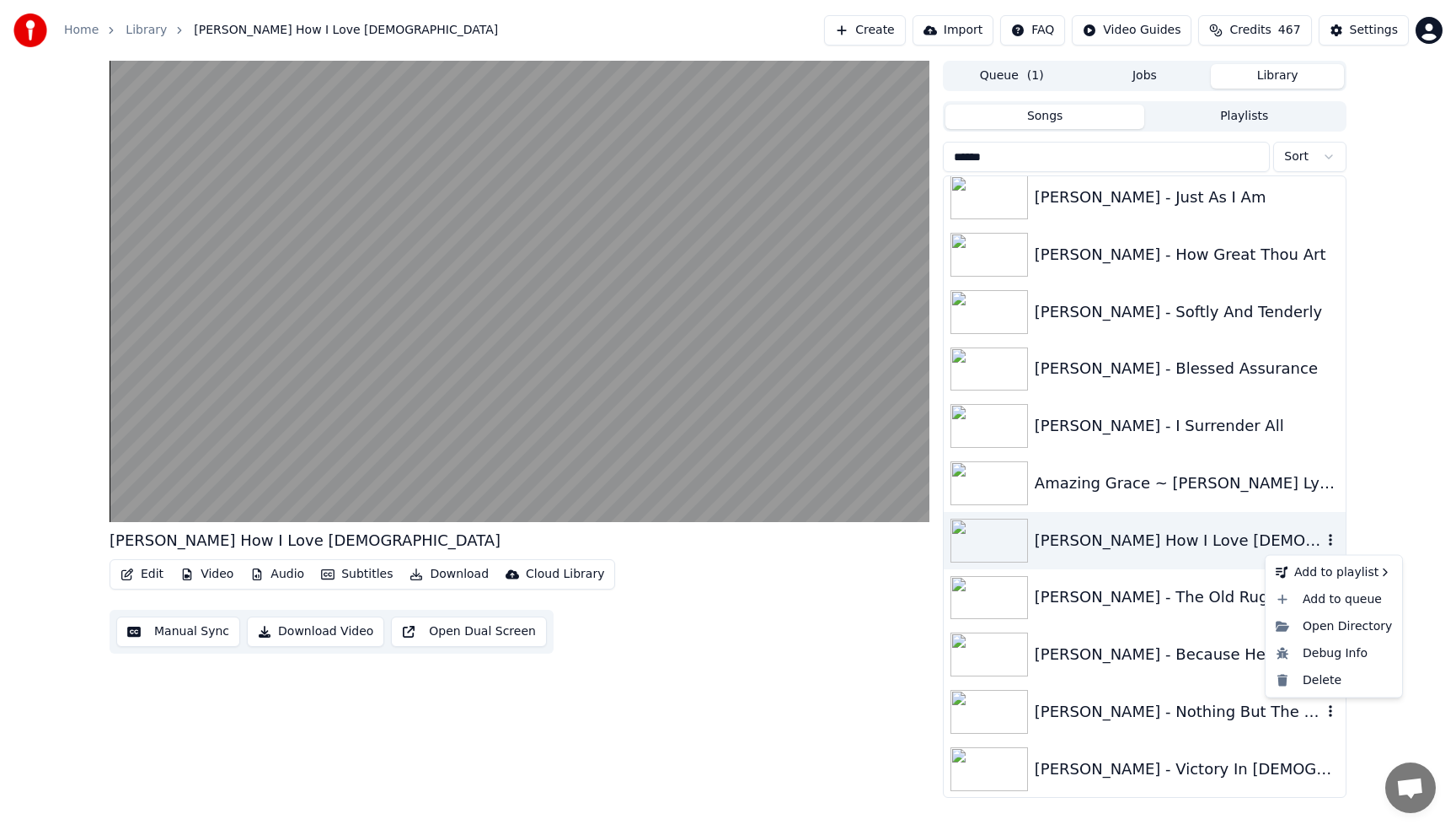
click at [1333, 713] on icon "button" at bounding box center [1331, 710] width 16 height 14
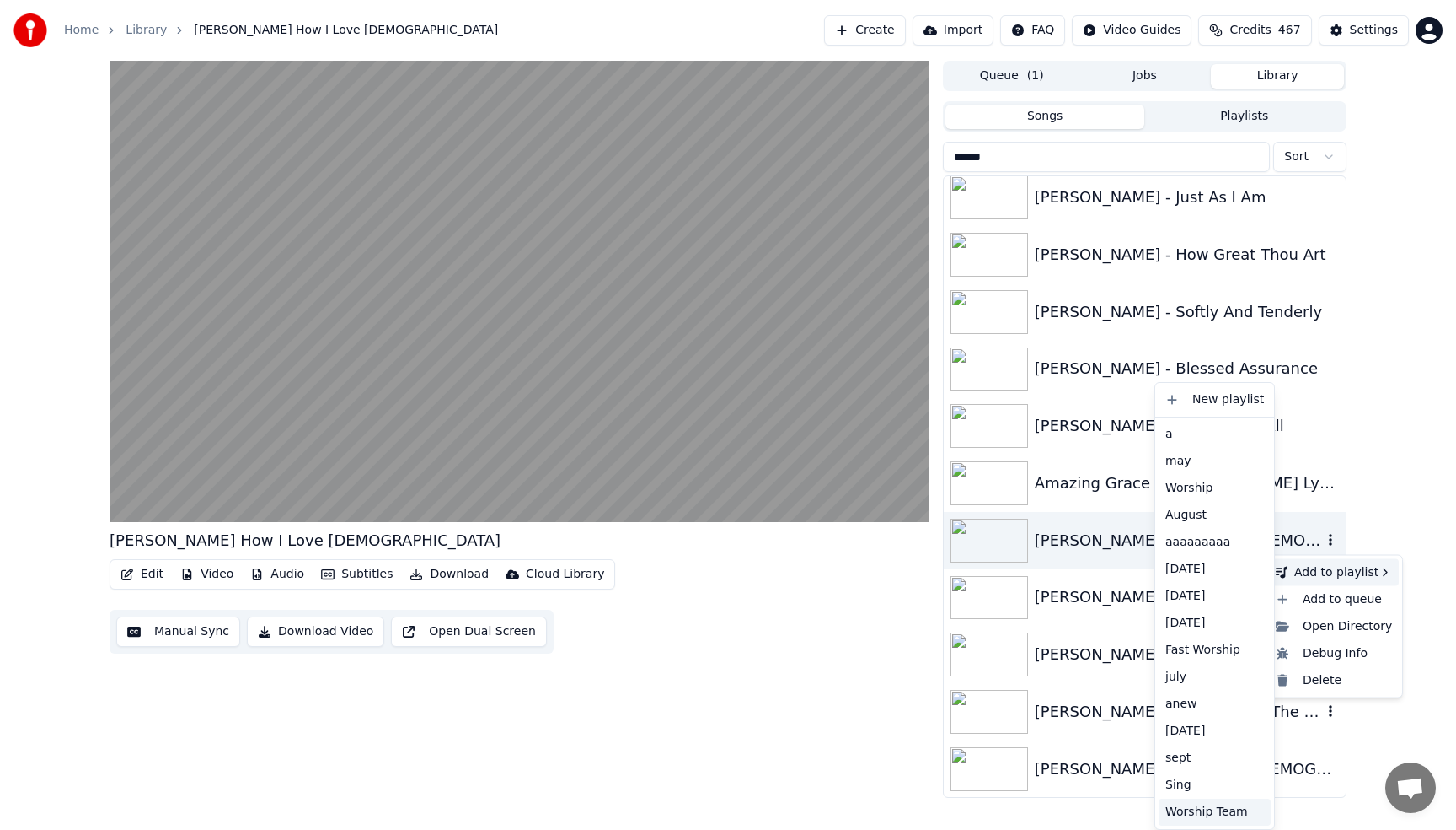
click at [1208, 811] on div "Worship Team" at bounding box center [1215, 811] width 112 height 27
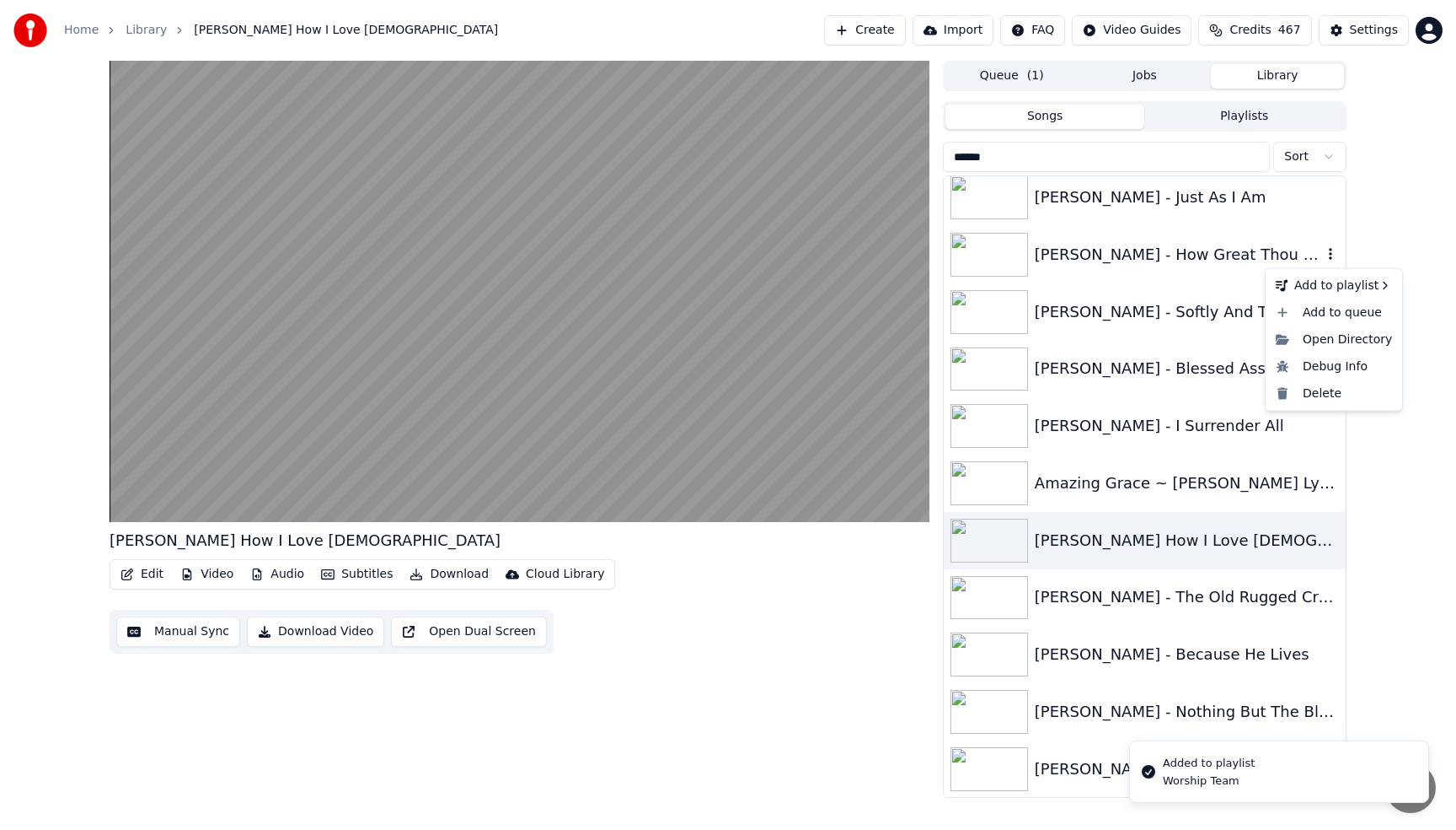
click at [1329, 256] on icon "button" at bounding box center [1331, 253] width 16 height 14
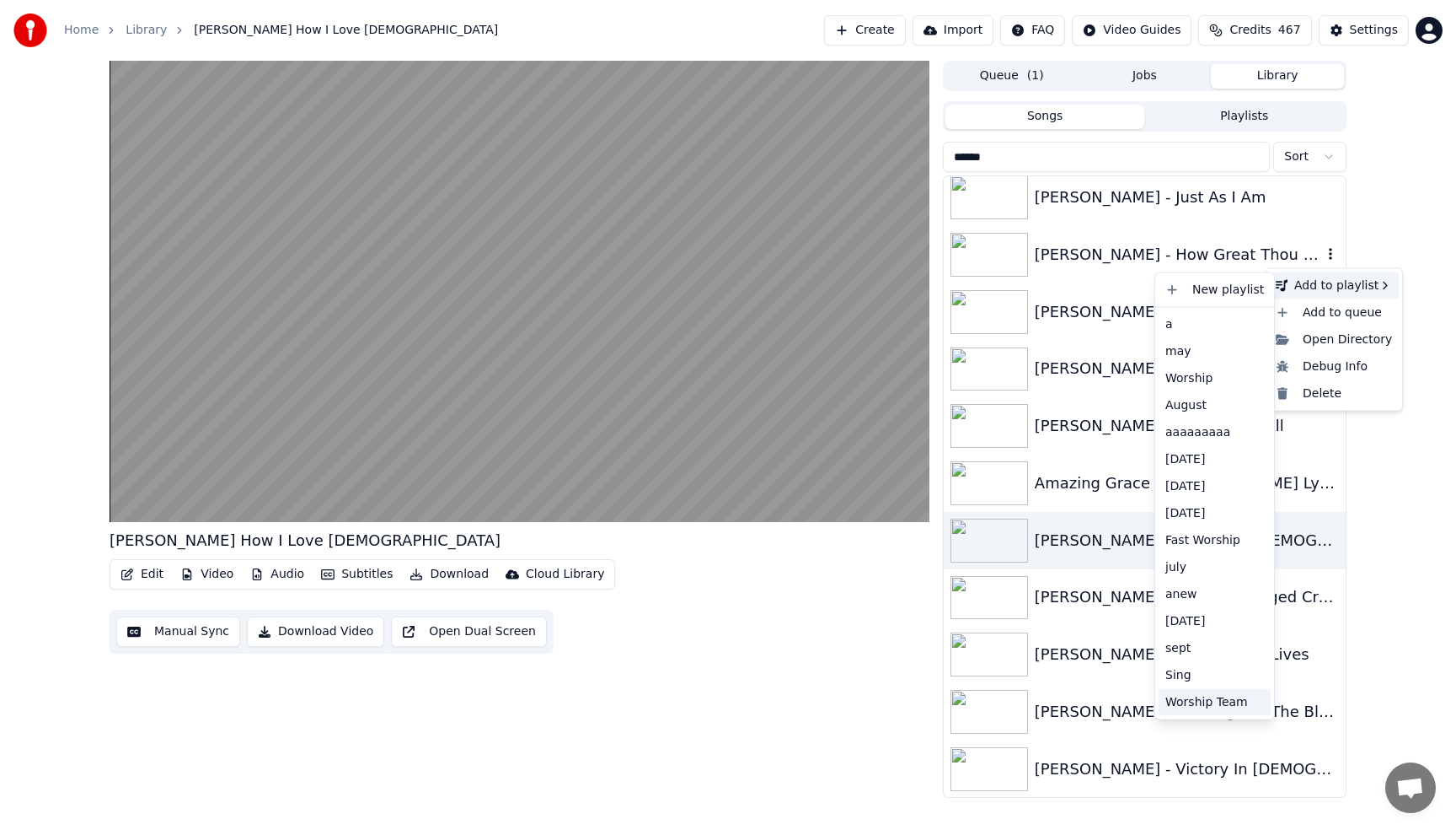
click at [1215, 701] on div "Worship Team" at bounding box center [1215, 701] width 112 height 27
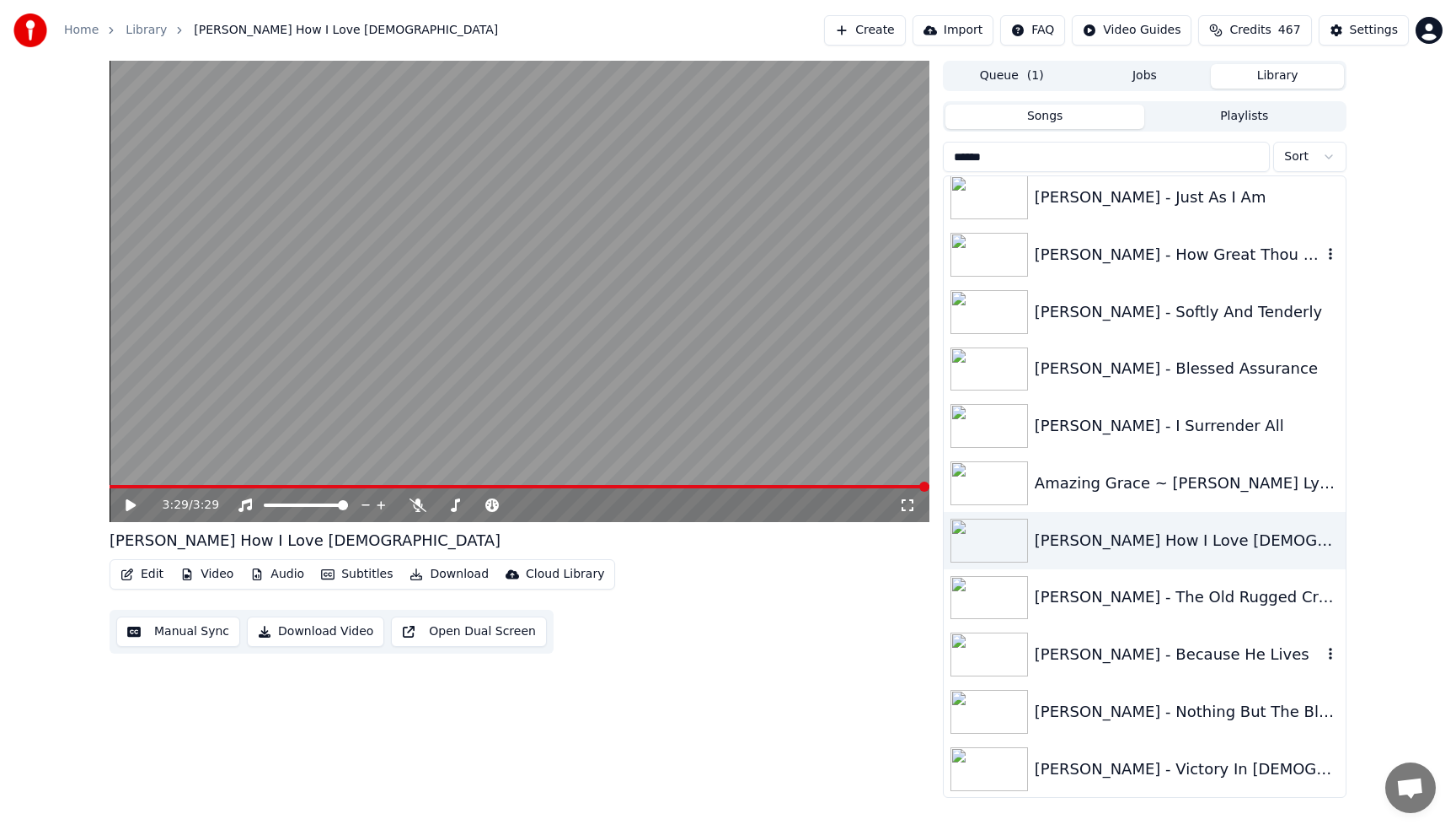
click at [1194, 657] on div "[PERSON_NAME] - Because He Lives" at bounding box center [1178, 654] width 287 height 24
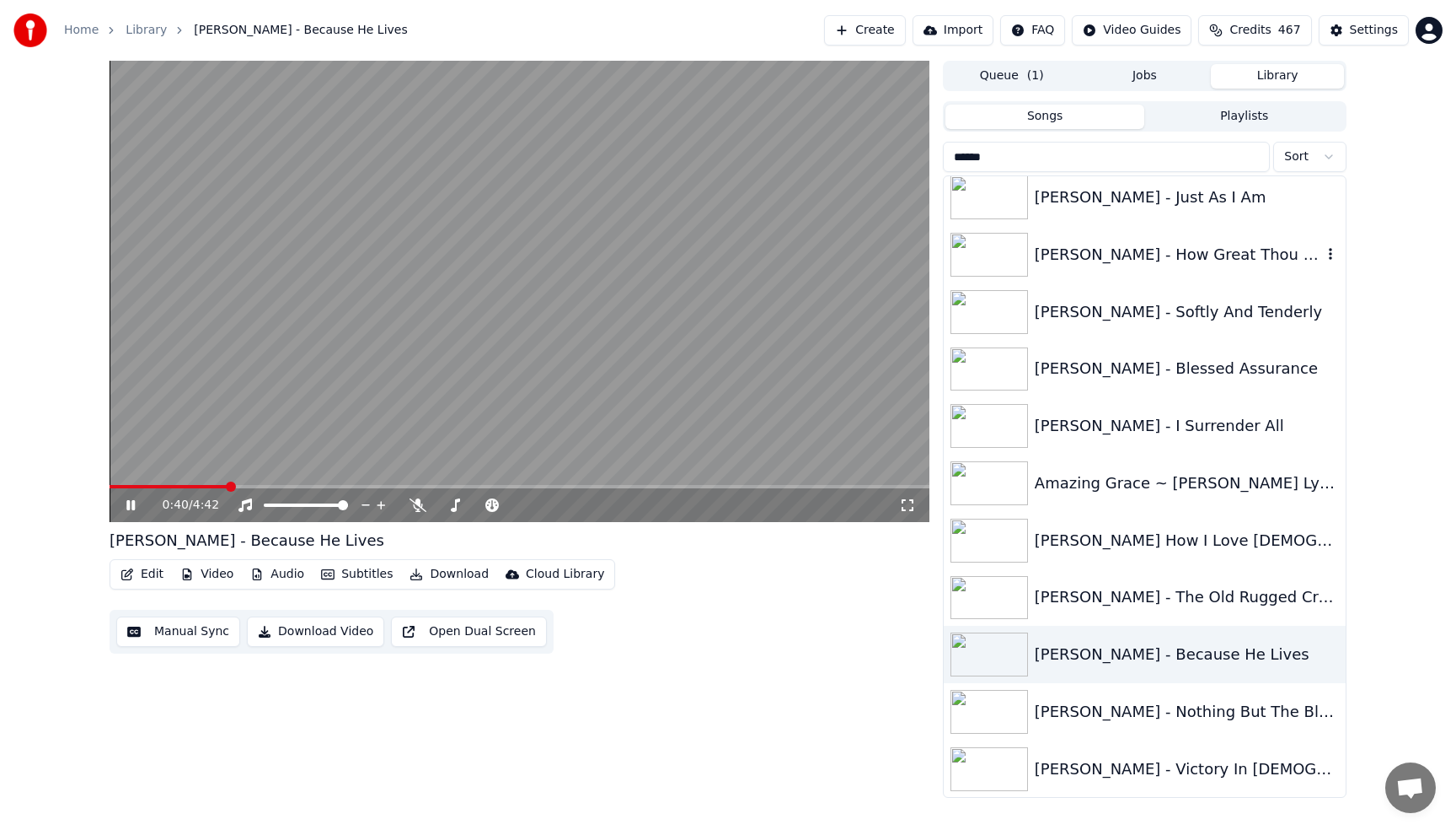
click at [776, 372] on video at bounding box center [519, 291] width 819 height 461
